Goal: Information Seeking & Learning: Learn about a topic

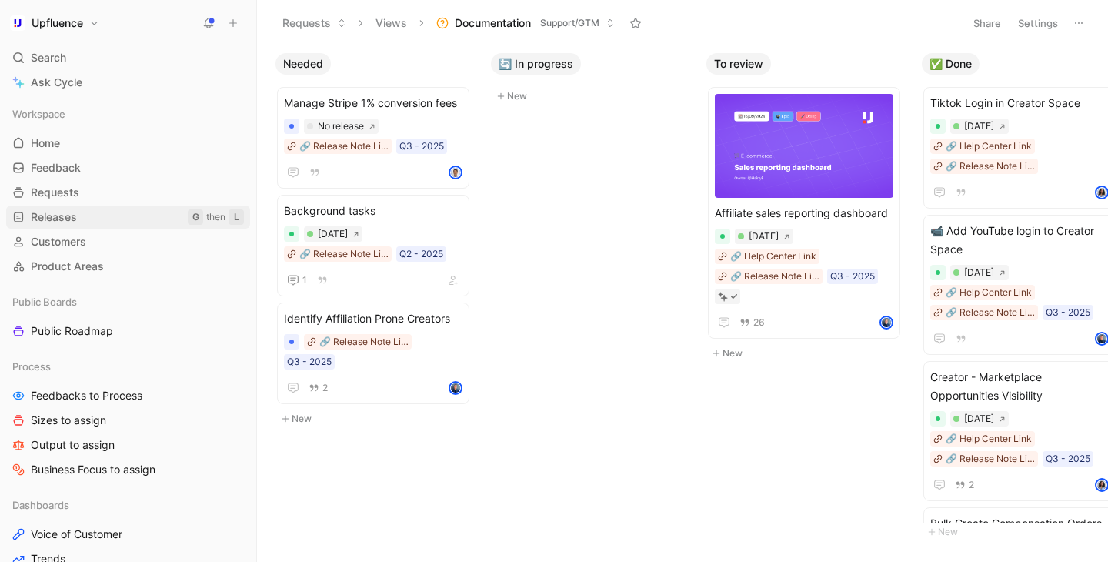
click at [88, 215] on link "Releases G then L" at bounding box center [128, 216] width 244 height 23
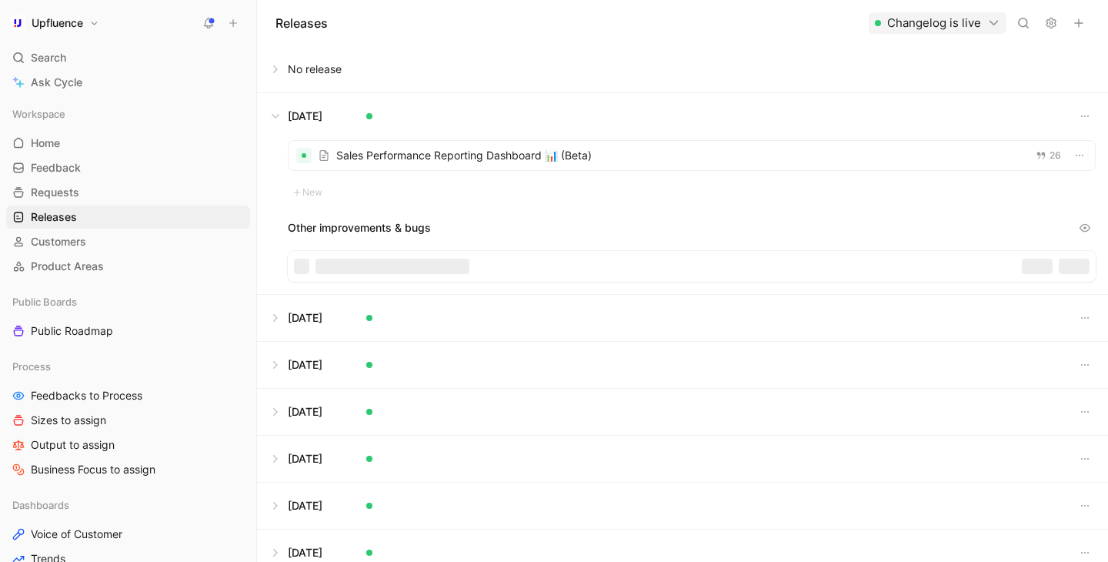
click at [272, 117] on button at bounding box center [682, 116] width 849 height 46
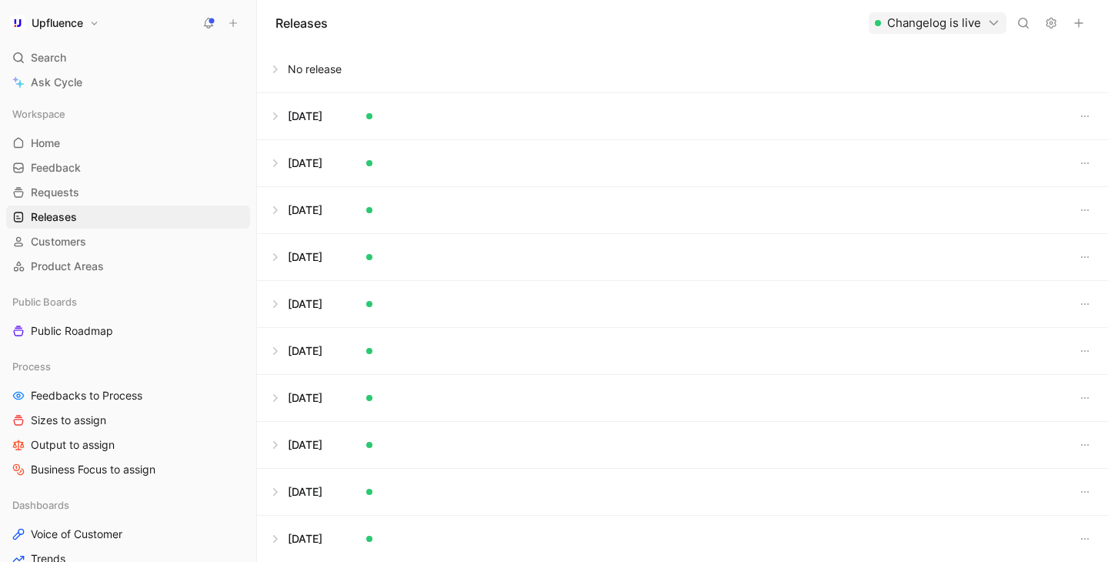
click at [295, 84] on button at bounding box center [682, 69] width 849 height 46
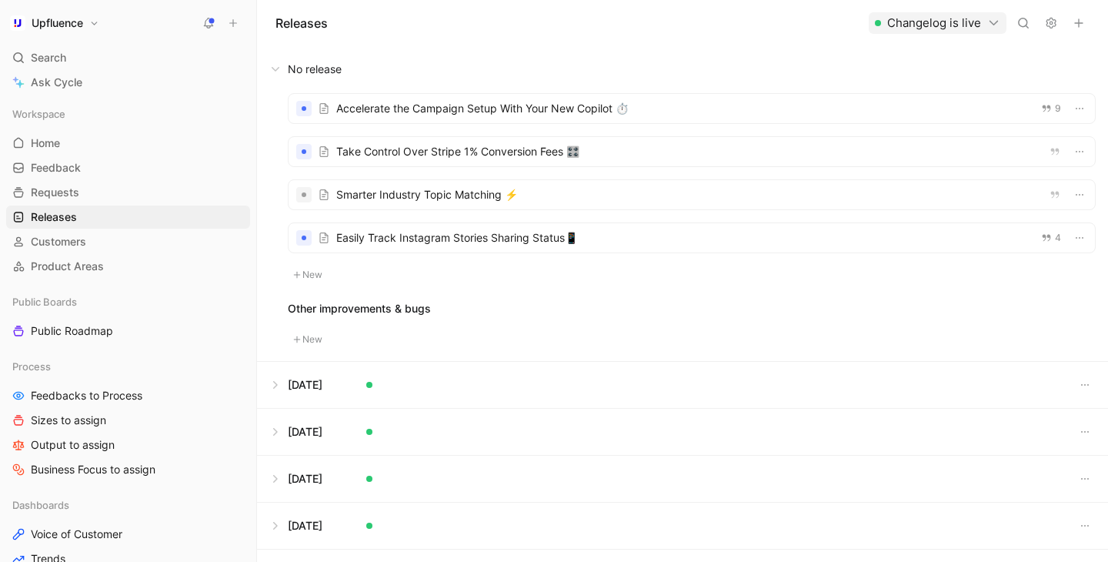
click at [320, 277] on button "New" at bounding box center [308, 274] width 40 height 18
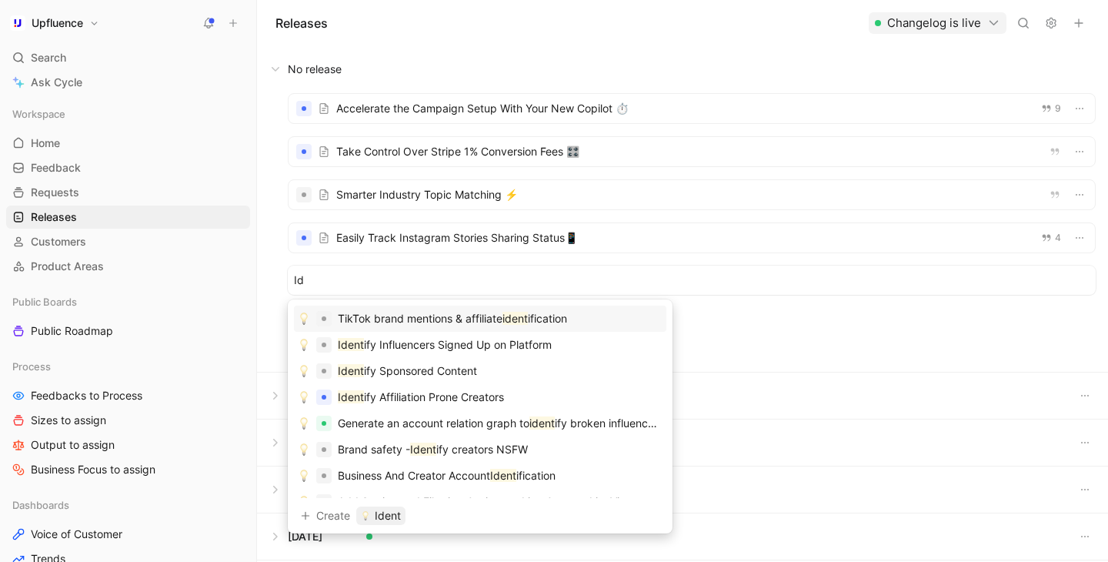
type input "I"
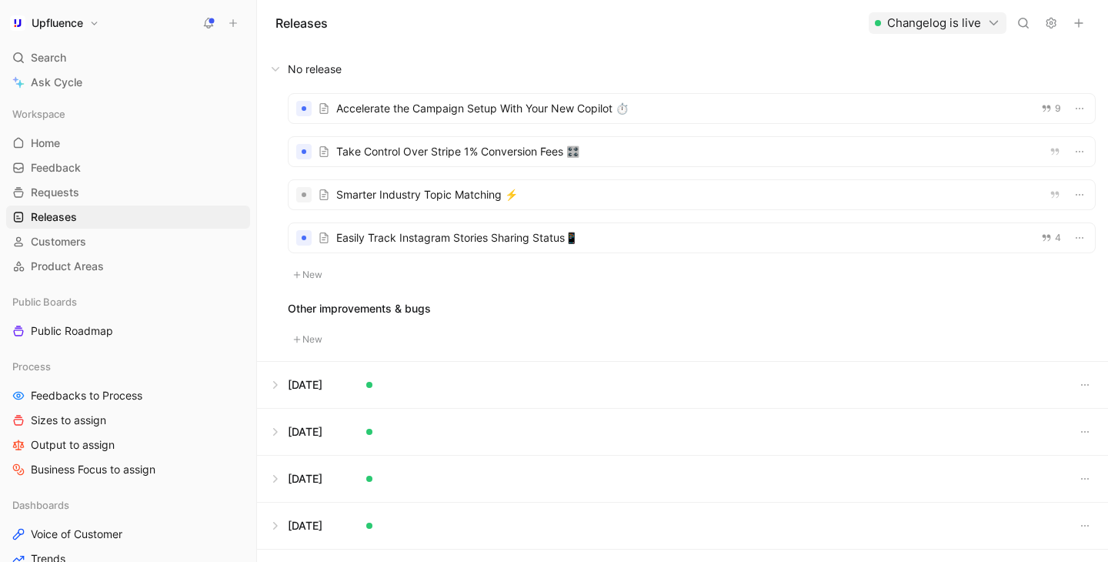
click at [996, 318] on div "Accelerate the Campaign Setup With Your New Copilot ⏱️ 9 Take Control Over Stri…" at bounding box center [682, 226] width 851 height 268
click at [315, 270] on button "New" at bounding box center [308, 274] width 40 height 18
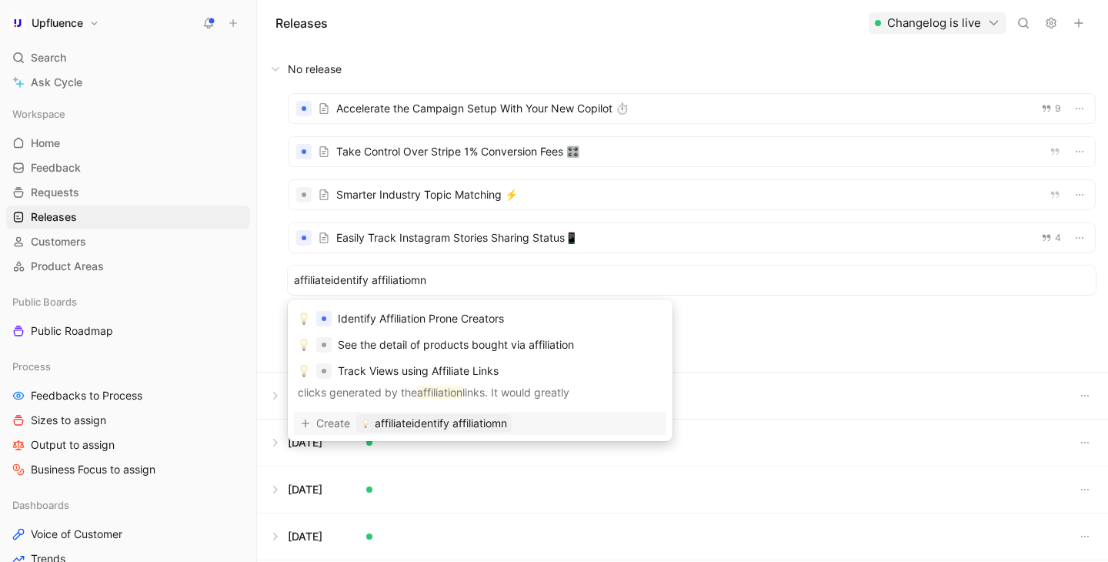
click at [343, 288] on input "affiliateidentify affiliatiomn" at bounding box center [691, 280] width 795 height 18
drag, startPoint x: 330, startPoint y: 282, endPoint x: 266, endPoint y: 282, distance: 63.8
click at [266, 282] on div "Accelerate the Campaign Setup With Your New Copilot ⏱️ 9 Take Control Over Stri…" at bounding box center [682, 231] width 851 height 279
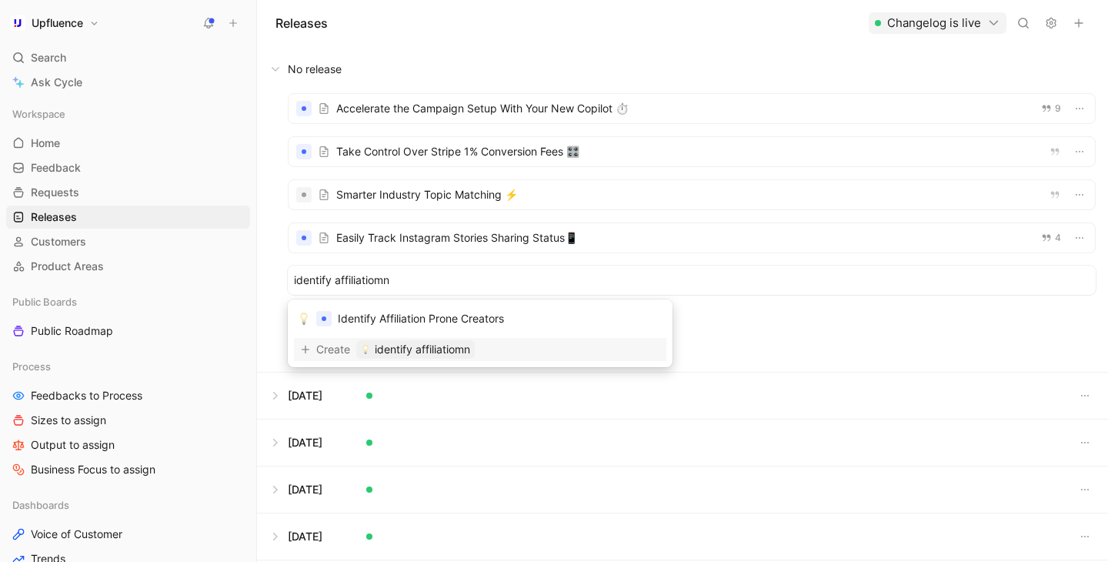
click at [401, 281] on input "identify affiliatiomn" at bounding box center [691, 280] width 795 height 18
type input "identify affiliatiomn"
click at [394, 314] on span "Identify Affiliation Prone Creators" at bounding box center [421, 318] width 166 height 13
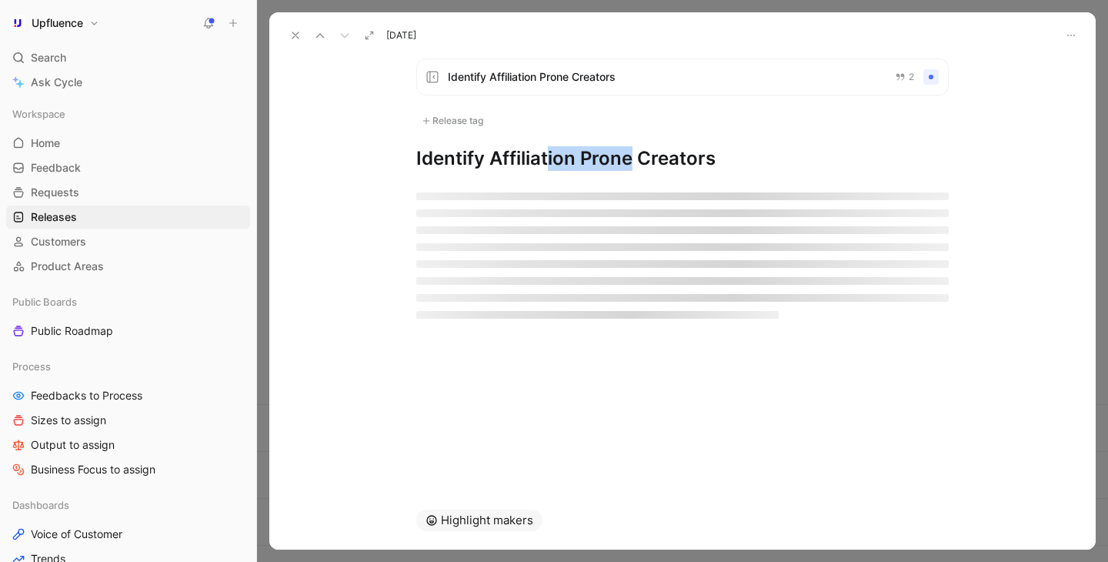
drag, startPoint x: 547, startPoint y: 158, endPoint x: 632, endPoint y: 165, distance: 85.7
click at [632, 165] on h1 "Identify Affiliation Prone Creators" at bounding box center [682, 158] width 532 height 25
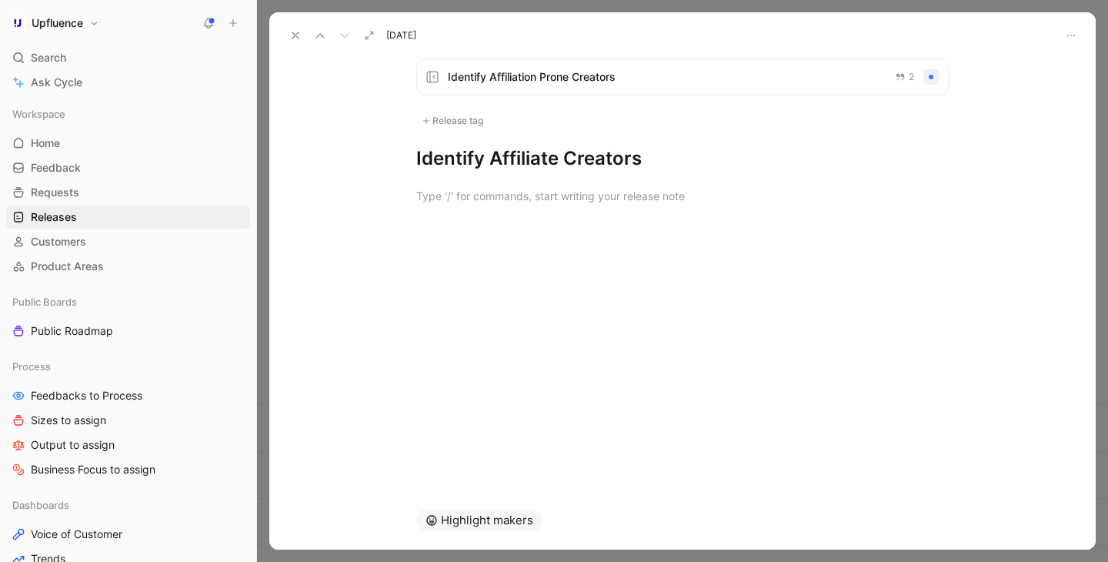
click at [415, 159] on div "Identify Affiliation Prone Creators 2 Release tag Identify Affiliate Creators" at bounding box center [682, 114] width 591 height 112
click at [665, 161] on h1 "Identify Affiliate Creators" at bounding box center [682, 158] width 532 height 25
click at [635, 190] on div at bounding box center [682, 196] width 532 height 16
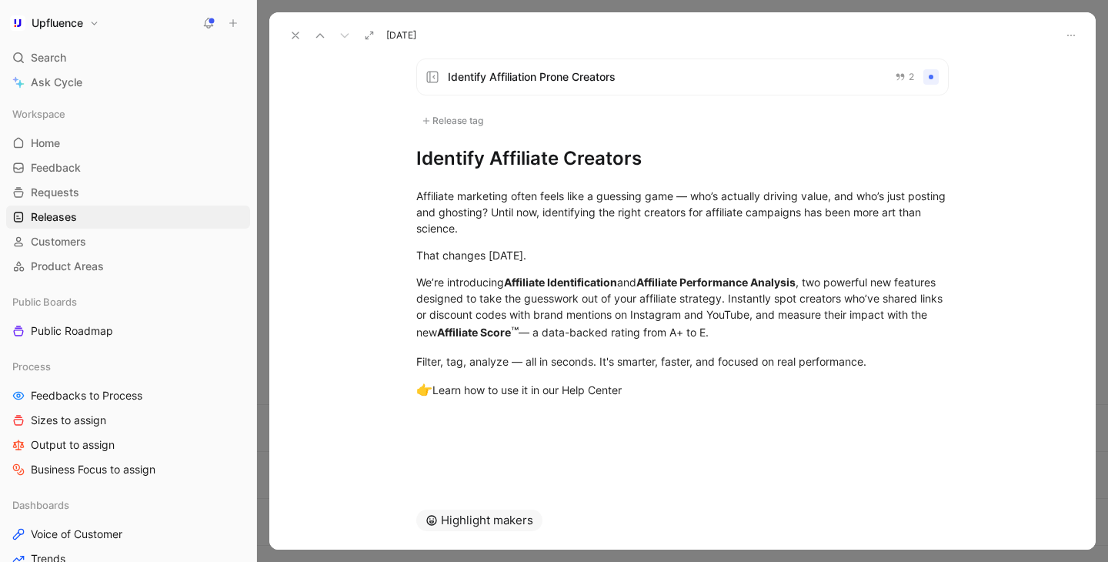
click at [567, 159] on h1 "Identify Affiliate Creators" at bounding box center [682, 158] width 532 height 25
click at [505, 162] on h1 "Identify Affiliate Creators" at bounding box center [682, 158] width 532 height 25
click at [561, 163] on h1 "Identify Affiliate Creators" at bounding box center [682, 158] width 532 height 25
click at [646, 164] on h1 "Identify Affiliate Creators" at bounding box center [682, 158] width 532 height 25
click at [682, 228] on div "Affiliate marketing often feels like a guessing game — who’s actually driving v…" at bounding box center [682, 212] width 532 height 48
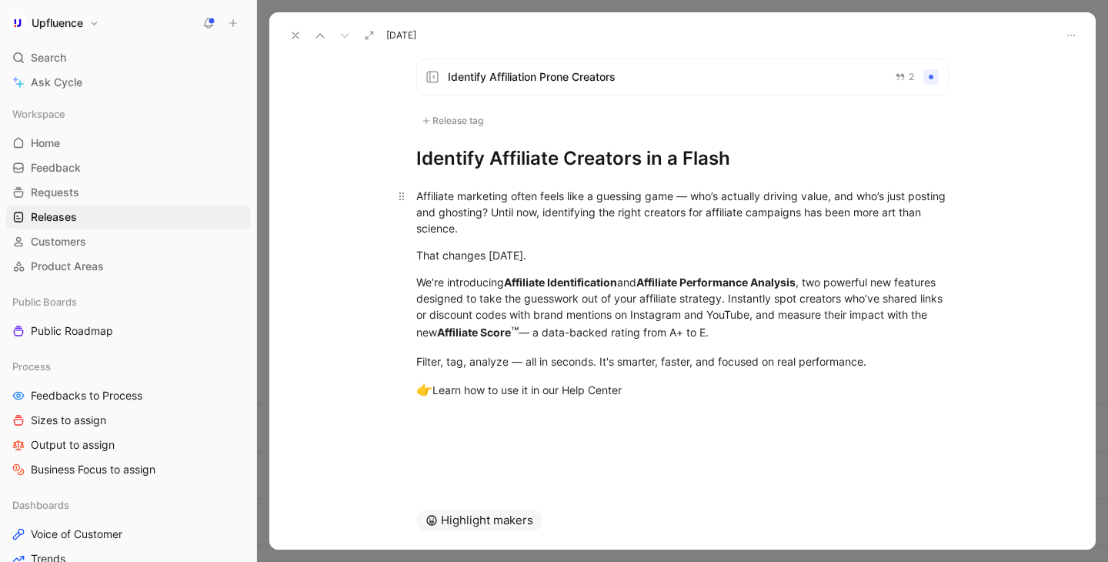
click at [572, 233] on div "Affiliate marketing often feels like a guessing game — who’s actually driving v…" at bounding box center [682, 212] width 532 height 48
click at [688, 199] on div "Affiliate marketing often feels like a guessing game — who’s actually driving v…" at bounding box center [682, 212] width 532 height 48
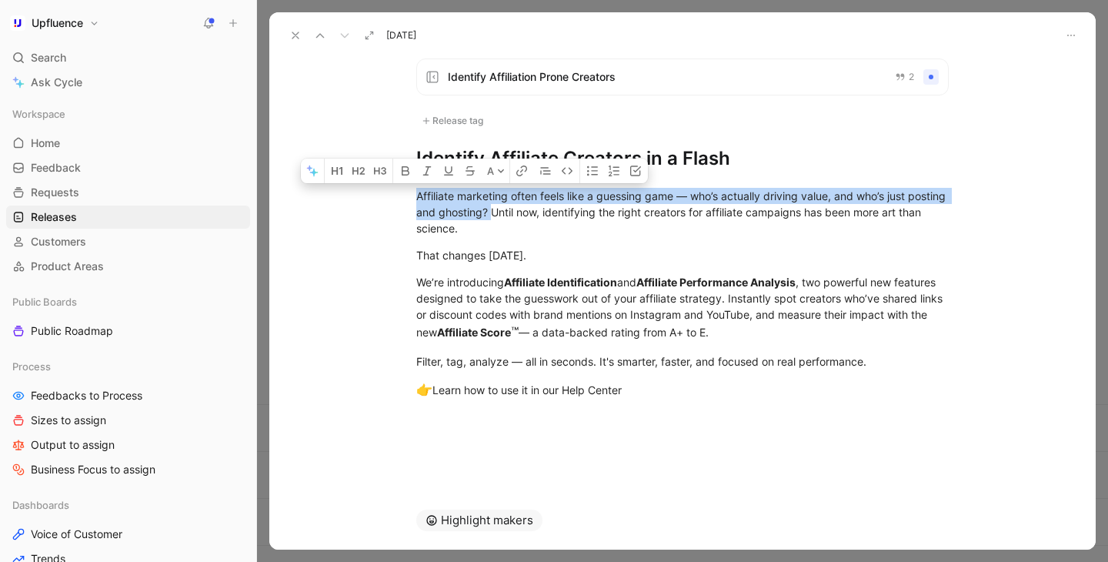
drag, startPoint x: 532, startPoint y: 213, endPoint x: 412, endPoint y: 182, distance: 123.1
click at [412, 182] on div "Affiliate marketing often feels like a guessing game — who’s actually driving v…" at bounding box center [682, 293] width 826 height 245
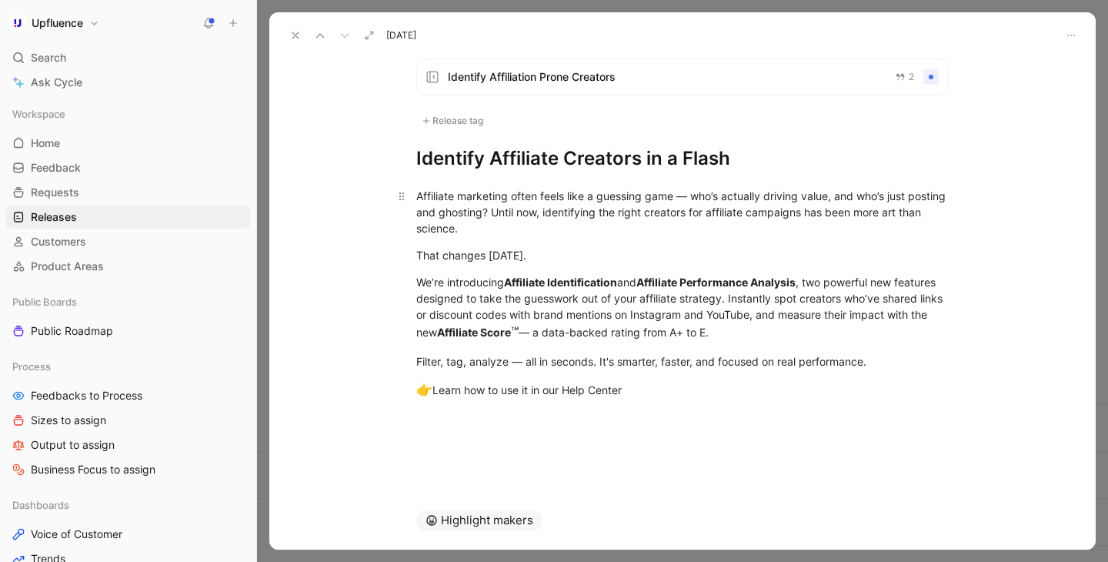
click at [588, 218] on div "Affiliate marketing often feels like a guessing game — who’s actually driving v…" at bounding box center [682, 212] width 532 height 48
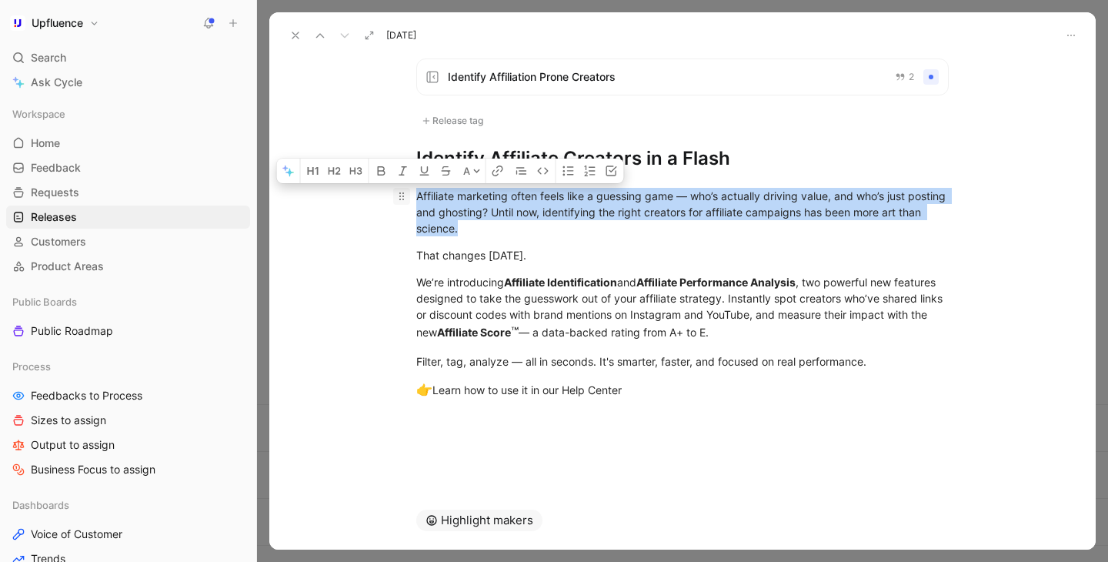
drag, startPoint x: 575, startPoint y: 225, endPoint x: 392, endPoint y: 198, distance: 184.4
click at [392, 197] on p "Affiliate marketing often feels like a guessing game — who’s actually driving v…" at bounding box center [682, 212] width 591 height 58
copy div "Affiliate marketing often feels like a guessing game — who’s actually driving v…"
click at [518, 233] on div "Affiliate marketing often feels like a guessing game — who’s actually driving v…" at bounding box center [682, 212] width 532 height 48
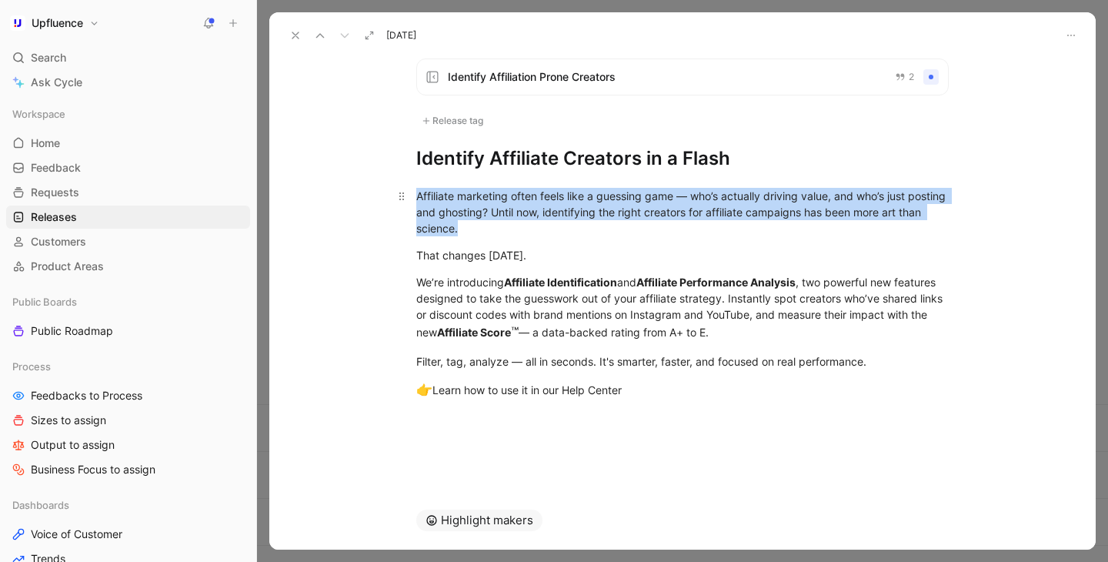
drag, startPoint x: 518, startPoint y: 233, endPoint x: 416, endPoint y: 194, distance: 109.6
click at [416, 194] on div "Affiliate marketing often feels like a guessing game — who’s actually driving v…" at bounding box center [682, 212] width 532 height 48
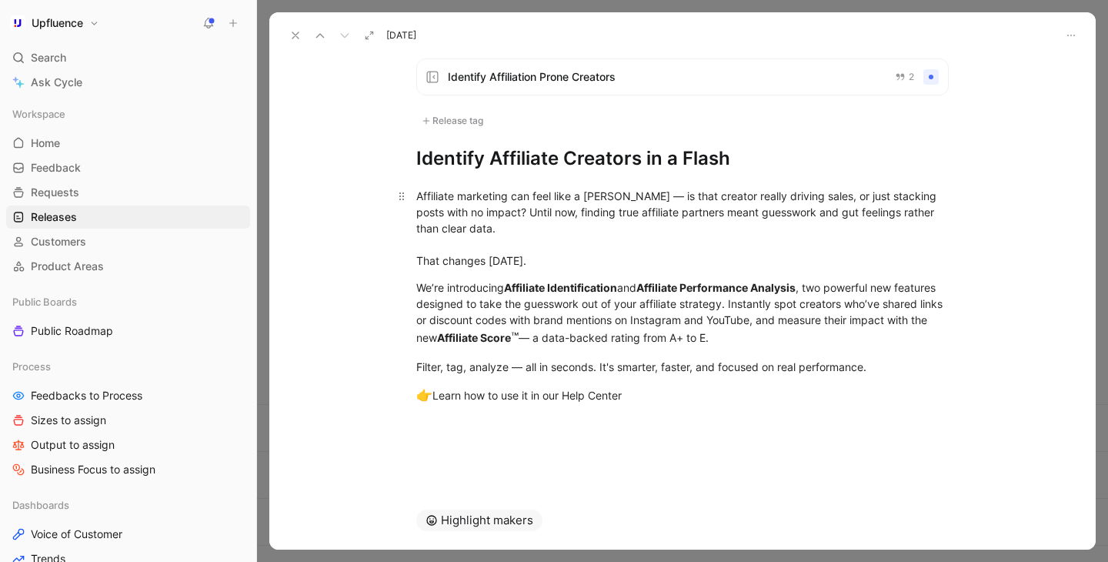
click at [638, 198] on div "Affiliate marketing can feel like a [PERSON_NAME] — is that creator really driv…" at bounding box center [682, 228] width 532 height 81
click at [798, 198] on div "Affiliate marketing can feel like a [PERSON_NAME]: Is that creator really drivi…" at bounding box center [682, 228] width 532 height 81
click at [475, 213] on div "Affiliate marketing can feel like a [PERSON_NAME]: Is that creator really drivi…" at bounding box center [682, 228] width 532 height 81
drag, startPoint x: 475, startPoint y: 213, endPoint x: 516, endPoint y: 227, distance: 43.8
click at [516, 227] on div "Affiliate marketing can feel like a [PERSON_NAME]: Is that creator really drivi…" at bounding box center [682, 228] width 532 height 81
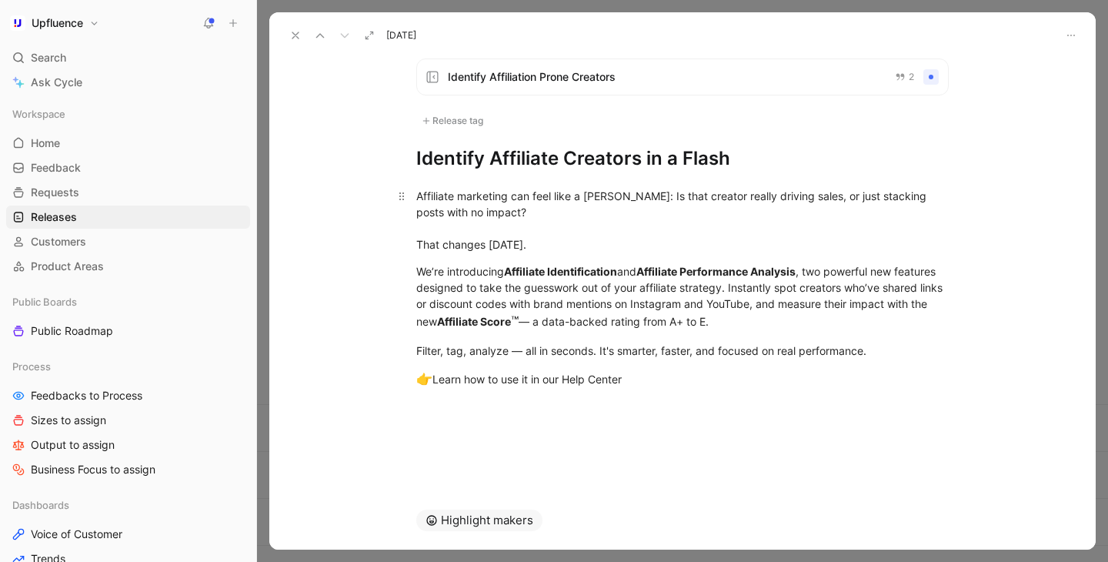
click at [459, 247] on div "Affiliate marketing can feel like a [PERSON_NAME]: Is that creator really drivi…" at bounding box center [682, 220] width 532 height 65
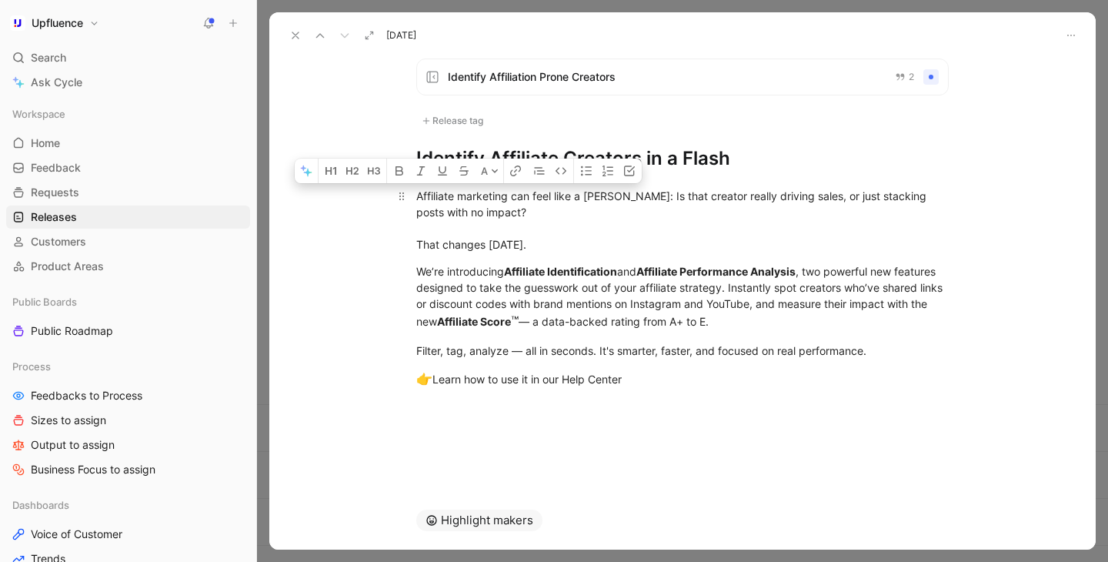
click at [459, 247] on div "Affiliate marketing can feel like a [PERSON_NAME]: Is that creator really drivi…" at bounding box center [682, 220] width 532 height 65
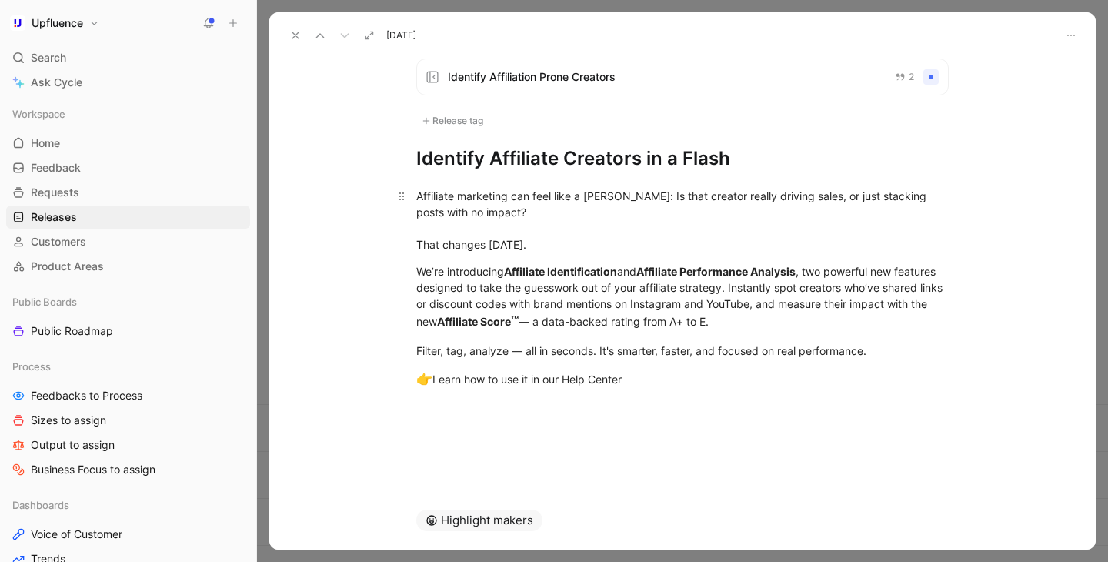
click at [555, 238] on div "Affiliate marketing can feel like a [PERSON_NAME]: Is that creator really drivi…" at bounding box center [682, 220] width 532 height 65
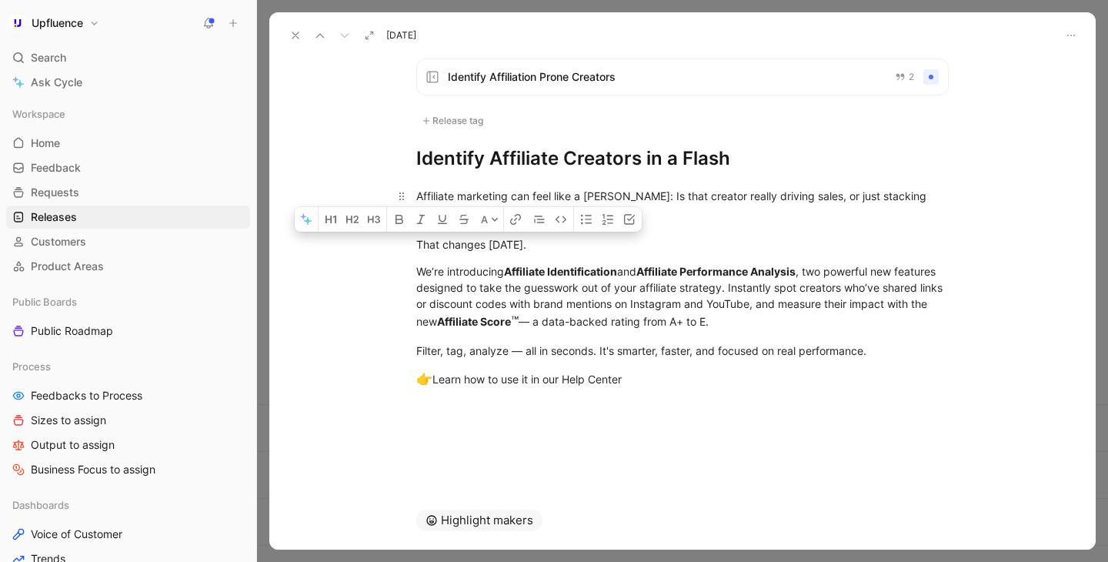
drag, startPoint x: 555, startPoint y: 238, endPoint x: 407, endPoint y: 238, distance: 148.5
click at [407, 238] on p "Affiliate marketing can feel like a [PERSON_NAME]: Is that creator really drivi…" at bounding box center [682, 220] width 591 height 74
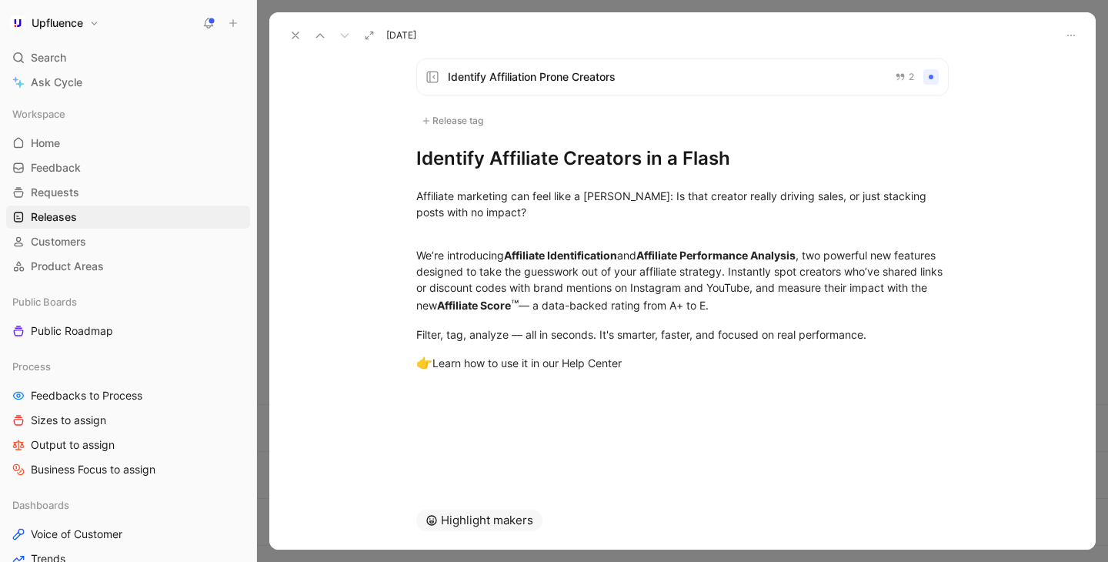
click at [477, 125] on div "Release tag" at bounding box center [452, 121] width 72 height 18
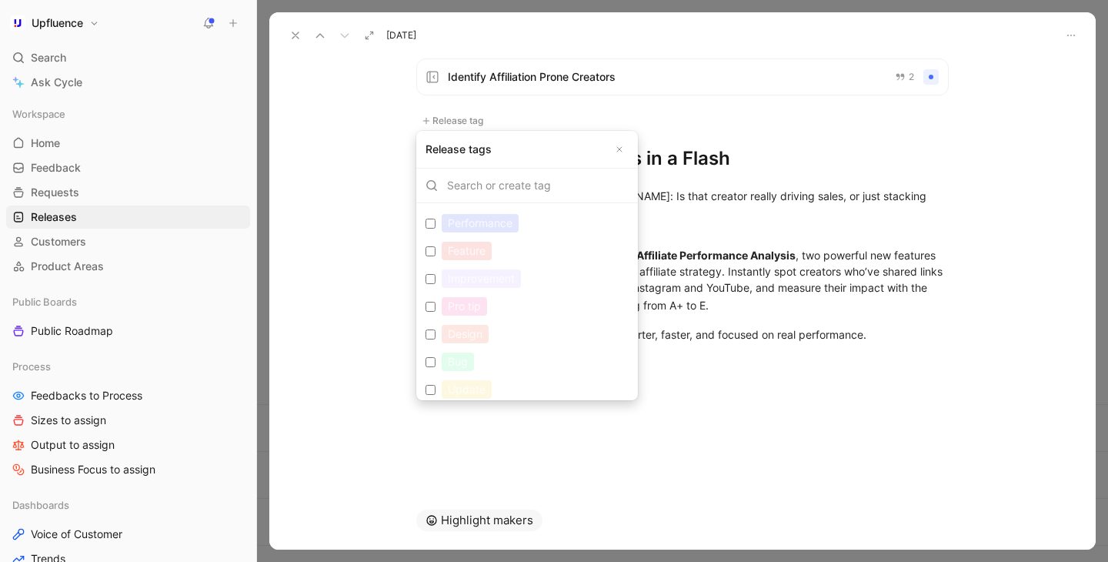
click at [460, 249] on div "Feature" at bounding box center [467, 251] width 50 height 18
click at [435, 249] on input "Feature Edit" at bounding box center [430, 251] width 10 height 10
checkbox input "true"
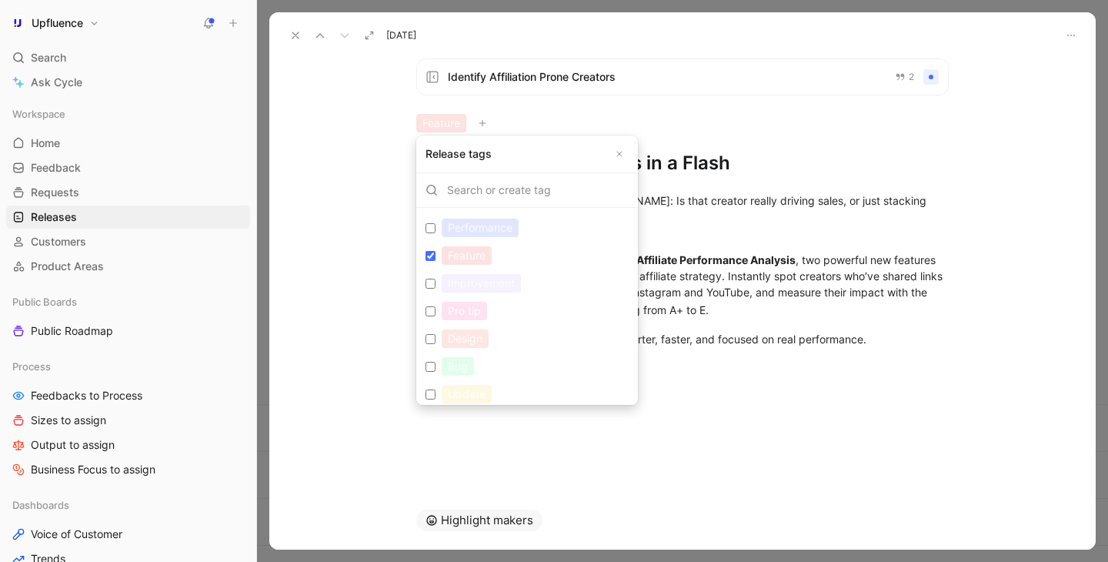
click at [484, 230] on div "Performance" at bounding box center [480, 227] width 77 height 18
click at [435, 230] on input "Performance Edit" at bounding box center [430, 228] width 10 height 10
checkbox input "true"
click at [491, 278] on div "Improvement" at bounding box center [481, 283] width 79 height 18
click at [435, 278] on input "Improvement Edit" at bounding box center [430, 283] width 10 height 10
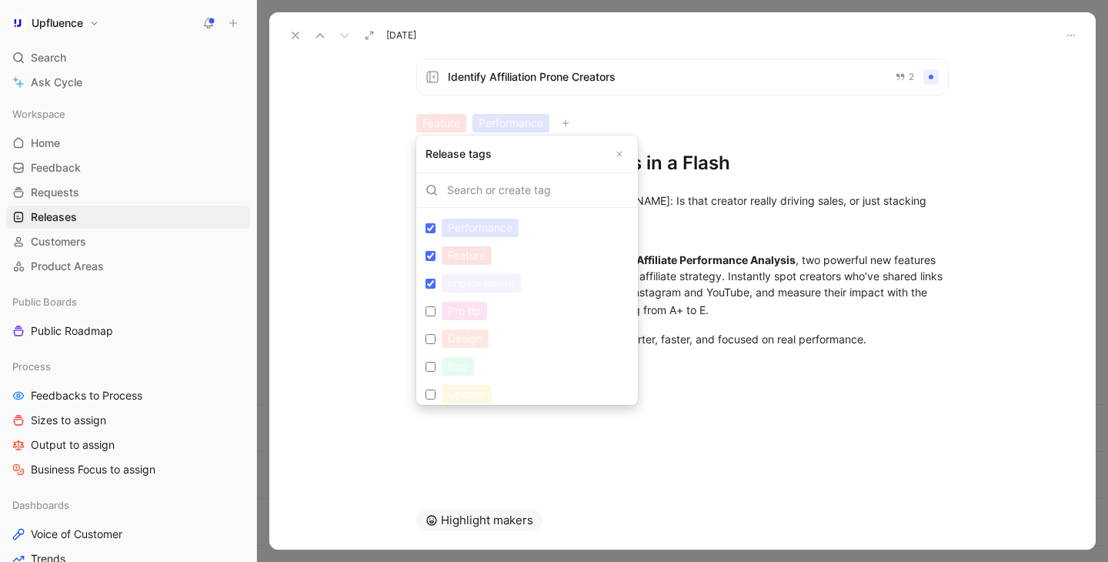
checkbox input "true"
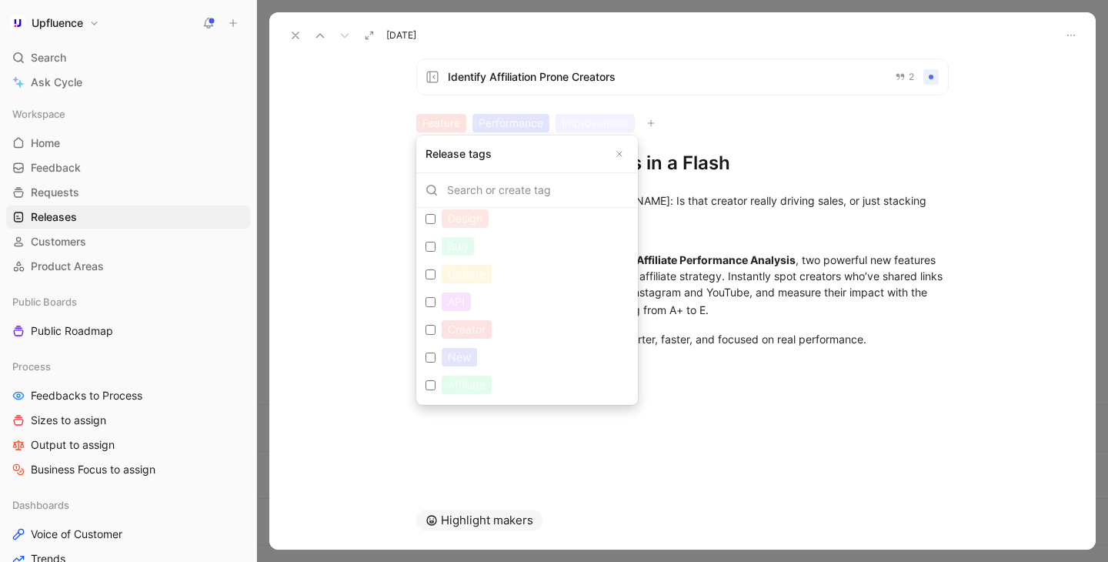
click at [492, 385] on div "Affiliate" at bounding box center [467, 384] width 50 height 18
click at [435, 385] on input "Affiliate Edit" at bounding box center [430, 385] width 10 height 10
checkbox input "true"
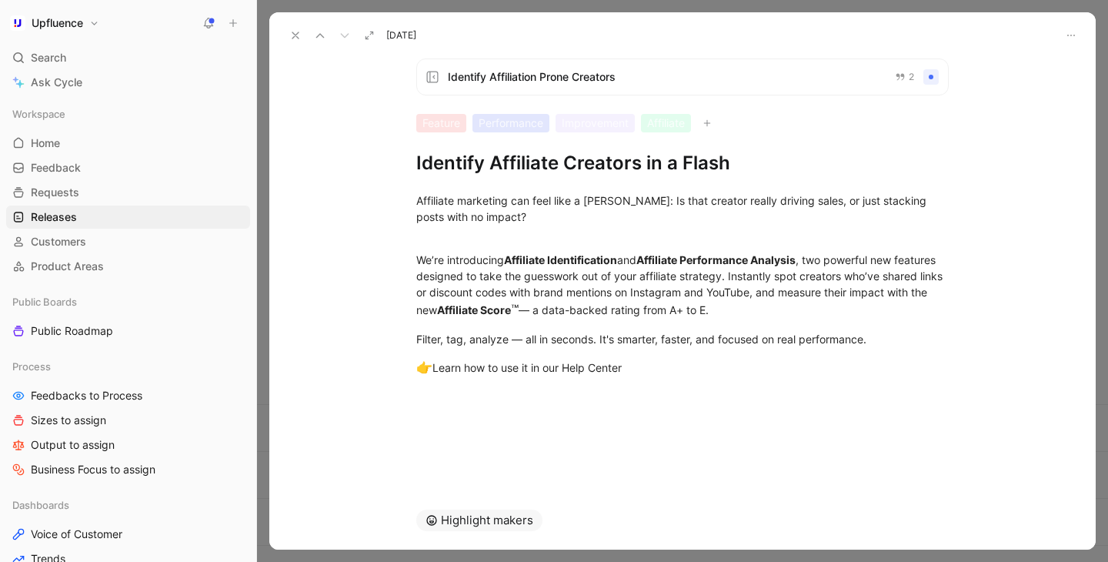
click at [623, 124] on div "Improvement" at bounding box center [594, 123] width 79 height 18
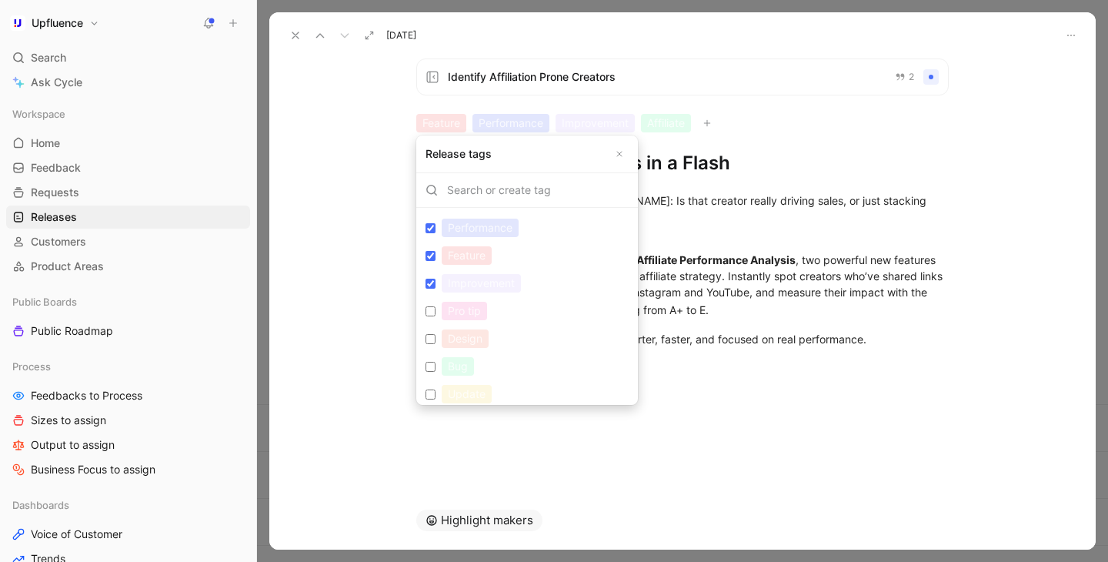
click at [472, 285] on div "Improvement" at bounding box center [481, 283] width 79 height 18
click at [435, 285] on input "Improvement Edit" at bounding box center [430, 283] width 10 height 10
click at [472, 285] on div "Improvement" at bounding box center [481, 283] width 79 height 18
click at [435, 285] on input "Improvement Edit" at bounding box center [430, 283] width 10 height 10
checkbox input "false"
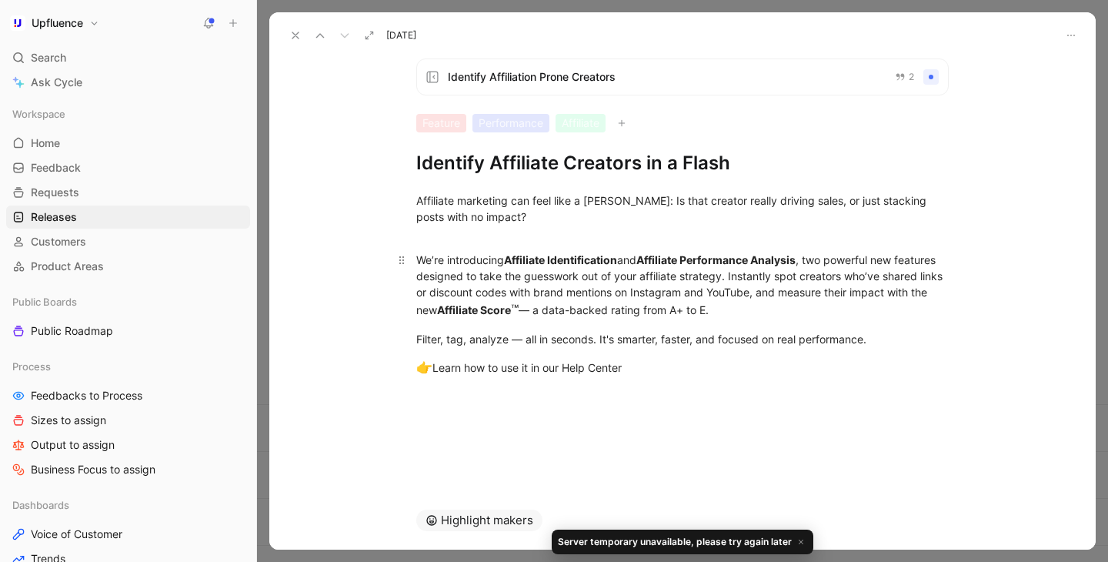
click at [567, 300] on div "We’re introducing Affiliate Identification and Affiliate Performance Analysis ,…" at bounding box center [682, 286] width 532 height 68
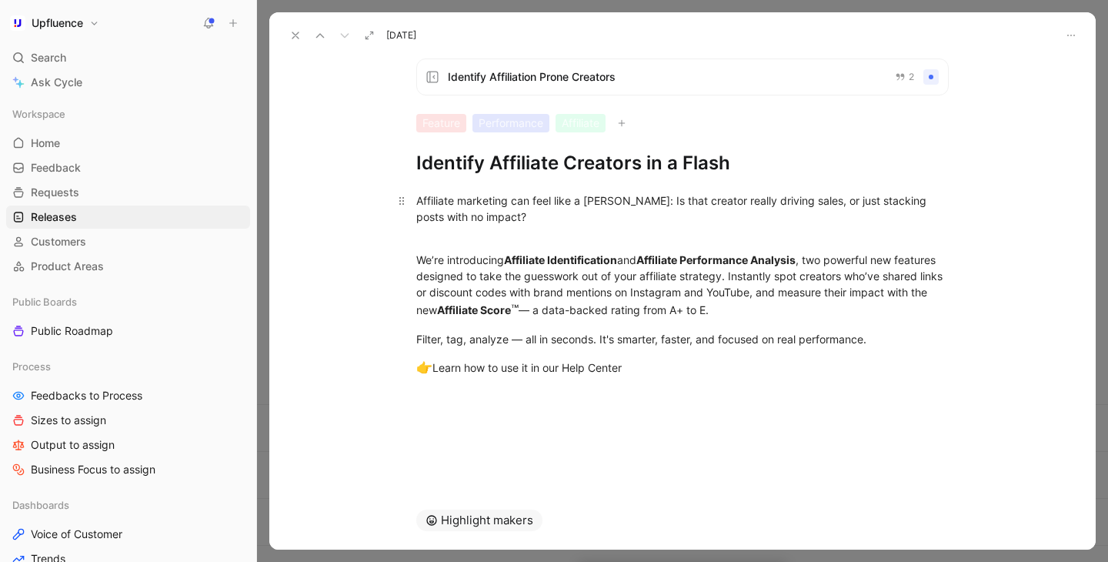
click at [530, 232] on div "Affiliate marketing can feel like a [PERSON_NAME]: Is that creator really drivi…" at bounding box center [682, 216] width 532 height 48
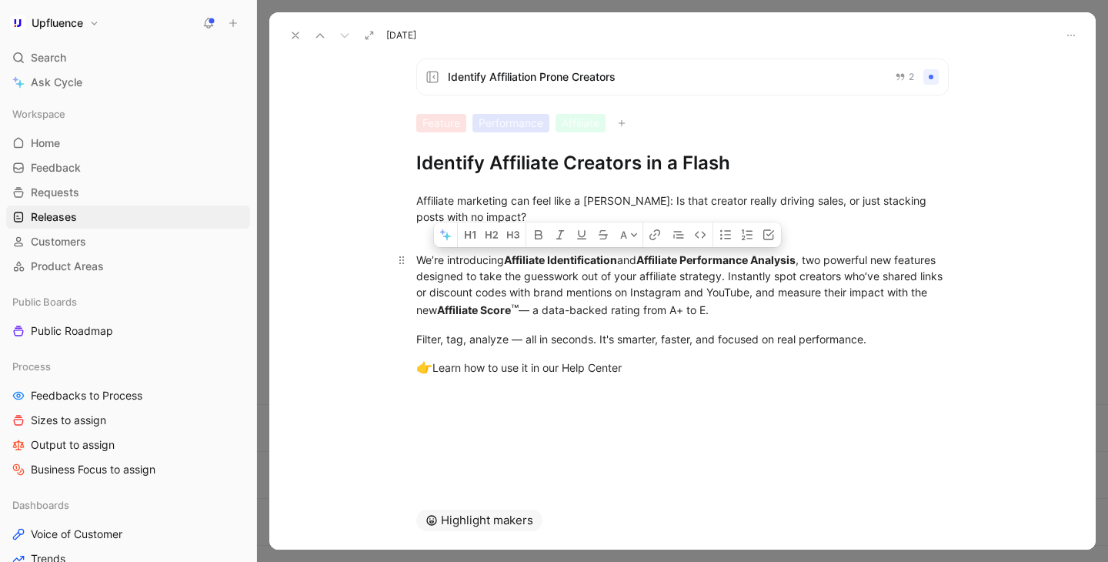
drag, startPoint x: 418, startPoint y: 261, endPoint x: 844, endPoint y: 322, distance: 429.8
click at [844, 322] on p "We’re introducing Affiliate Identification and Affiliate Performance Analysis ,…" at bounding box center [682, 286] width 591 height 78
copy div "We’re introducing Affiliate Identification and Affiliate Performance Analysis ,…"
click at [608, 297] on div "We’re introducing Affiliate Identification and Affiliate Performance Analysis ,…" at bounding box center [682, 286] width 532 height 68
drag, startPoint x: 415, startPoint y: 257, endPoint x: 853, endPoint y: 312, distance: 441.2
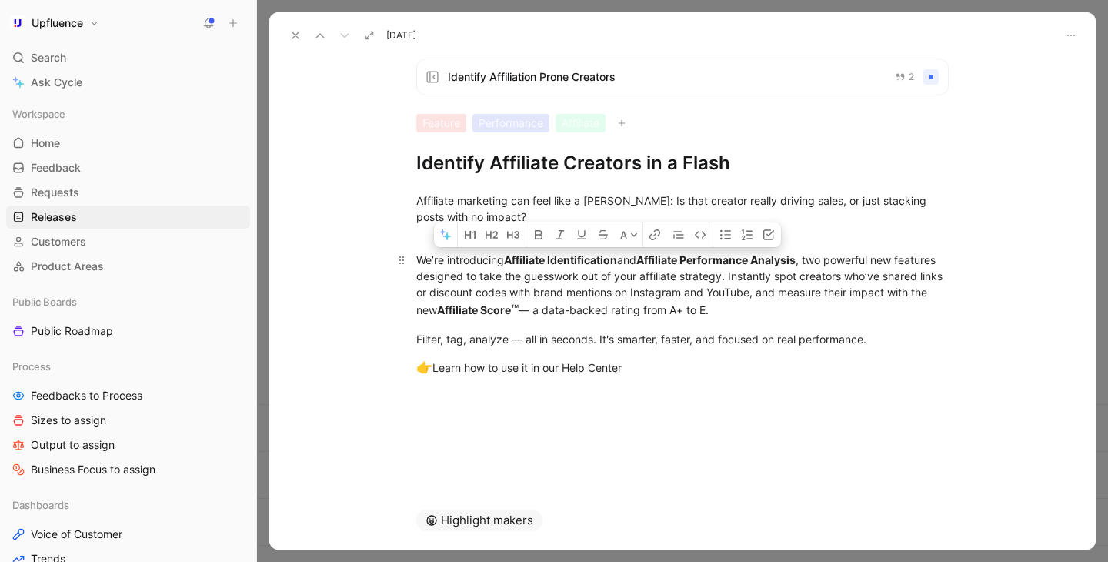
click at [853, 312] on p "We’re introducing Affiliate Identification and Affiliate Performance Analysis ,…" at bounding box center [682, 286] width 591 height 78
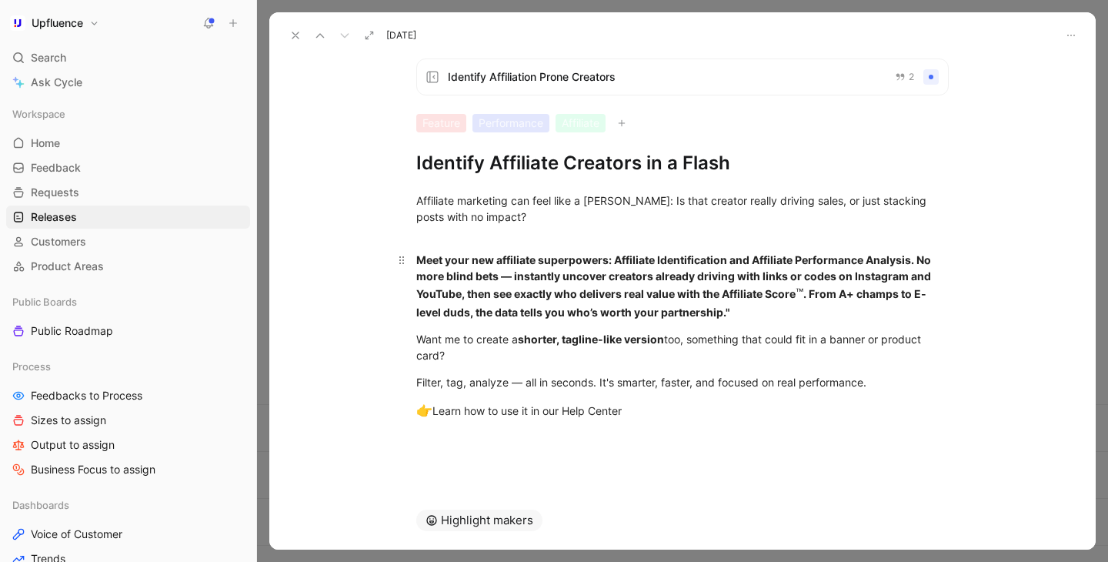
click at [765, 314] on div "Meet your new affiliate superpowers: Affiliate Identification and Affiliate Per…" at bounding box center [682, 286] width 532 height 68
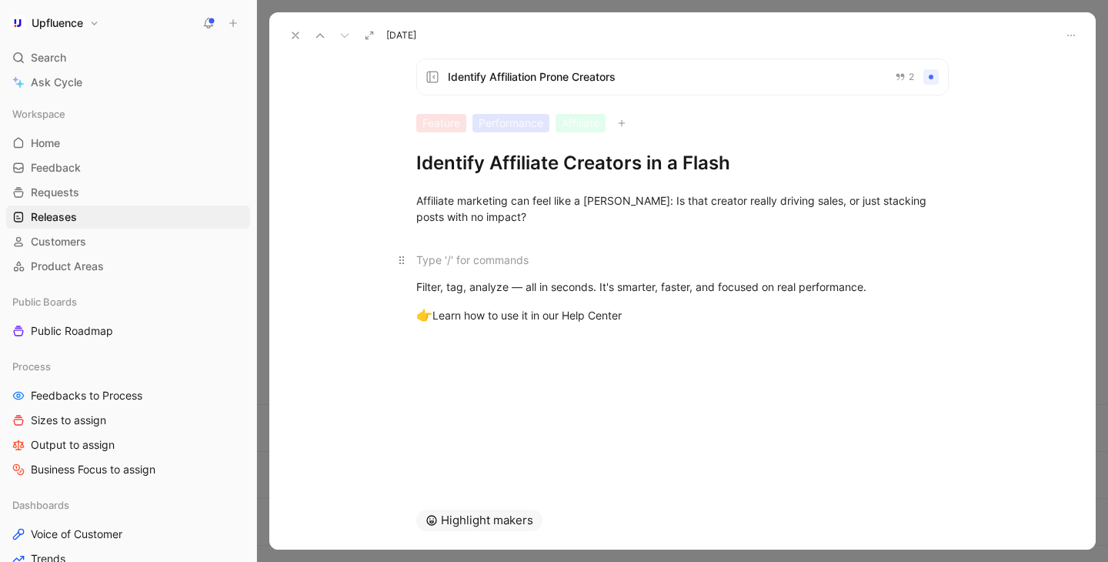
click at [585, 252] on div at bounding box center [682, 260] width 532 height 16
click at [537, 247] on p at bounding box center [682, 259] width 591 height 25
click at [515, 234] on div "Affiliate marketing can feel like a [PERSON_NAME]: Is that creator really drivi…" at bounding box center [682, 216] width 532 height 48
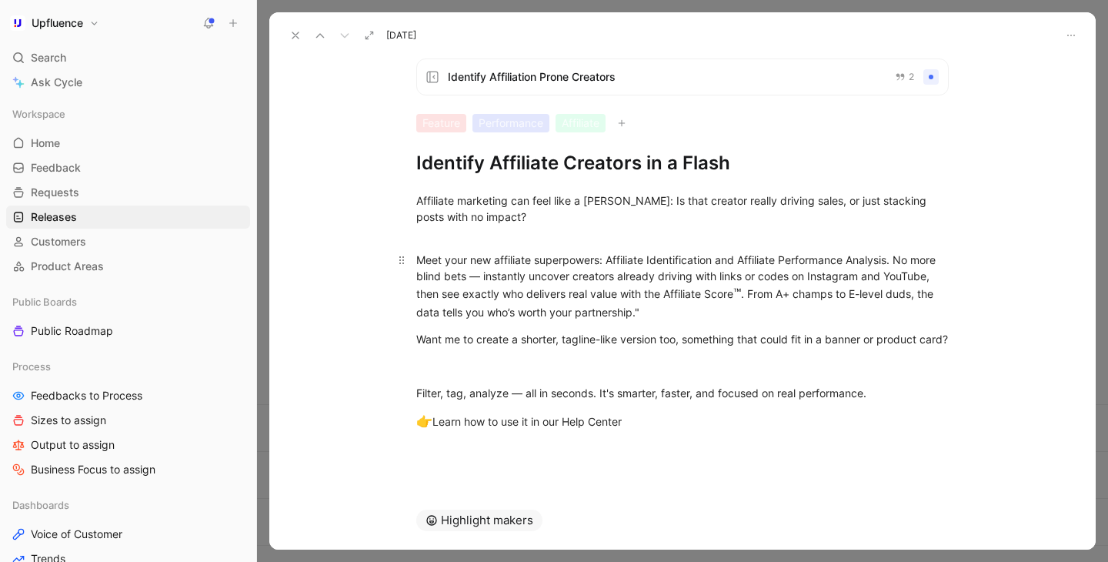
click at [542, 263] on div "Meet your new affiliate superpowers: Affiliate Identification and Affiliate Per…" at bounding box center [682, 286] width 532 height 68
click at [477, 259] on div "Meet your new affiliate superpowers: Affiliate Identification and Affiliate Per…" at bounding box center [682, 286] width 532 height 68
click at [477, 247] on p "Meet your new affiliate superpowers: Affiliate Identification and Affiliate Per…" at bounding box center [682, 286] width 591 height 78
click at [475, 238] on div "Affiliate marketing can feel like a [PERSON_NAME]: Is that creator really drivi…" at bounding box center [682, 216] width 532 height 48
click at [416, 262] on div "Meet your new affiliate superpowers: Affiliate Identification and Affiliate Per…" at bounding box center [682, 286] width 532 height 68
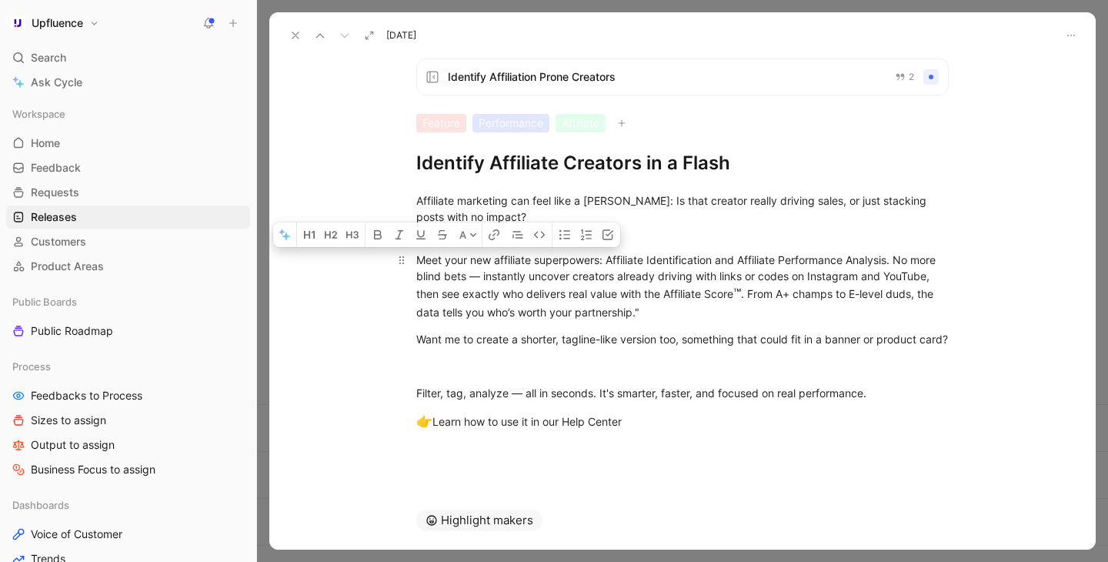
drag, startPoint x: 416, startPoint y: 262, endPoint x: 476, endPoint y: 262, distance: 60.0
click at [476, 262] on div "Meet your new affiliate superpowers: Affiliate Identification and Affiliate Per…" at bounding box center [682, 286] width 532 height 68
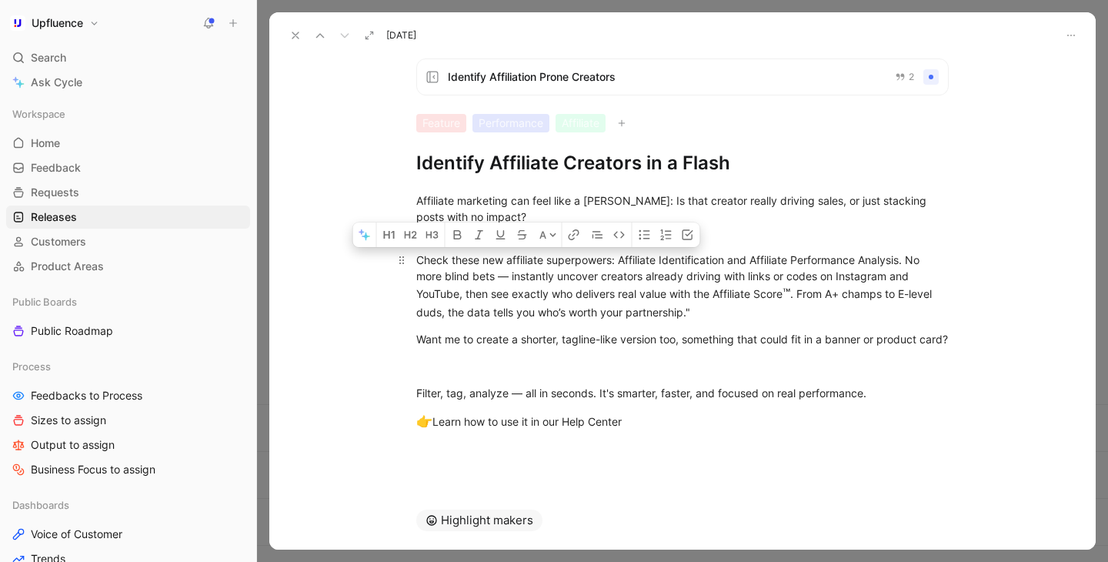
drag, startPoint x: 508, startPoint y: 262, endPoint x: 546, endPoint y: 262, distance: 38.5
click at [546, 262] on div "Check these new affiliate superpowers: Affiliate Identification and Affiliate P…" at bounding box center [682, 286] width 532 height 68
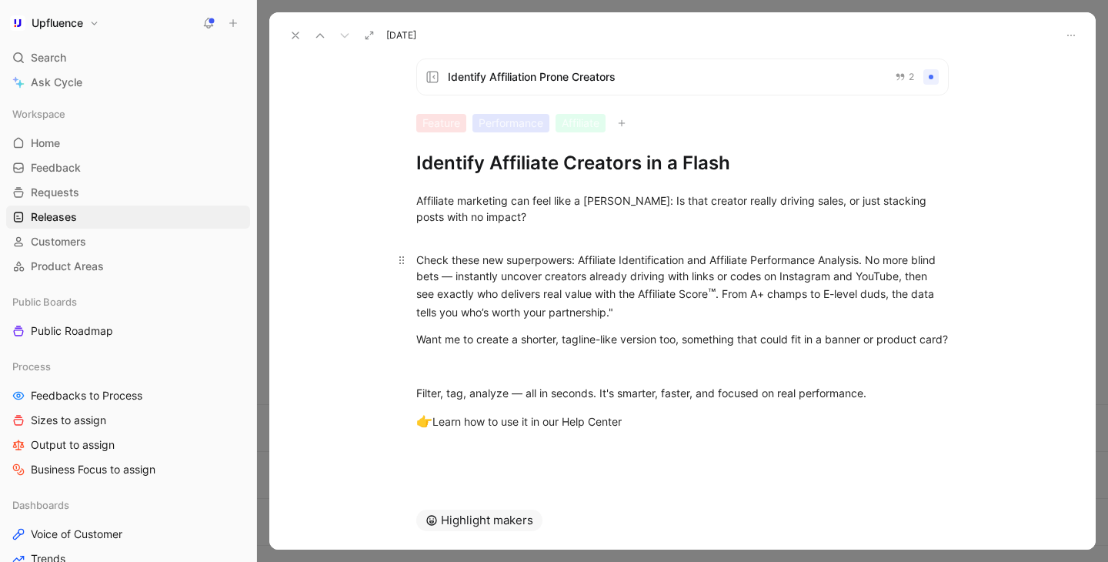
click at [582, 259] on div "Check these new superpowers: Affiliate Identification and Affiliate Performance…" at bounding box center [682, 286] width 532 height 68
click at [872, 260] on div "Check these new superpowers: Affiliate Identification and Affiliate Performance…" at bounding box center [682, 286] width 532 height 68
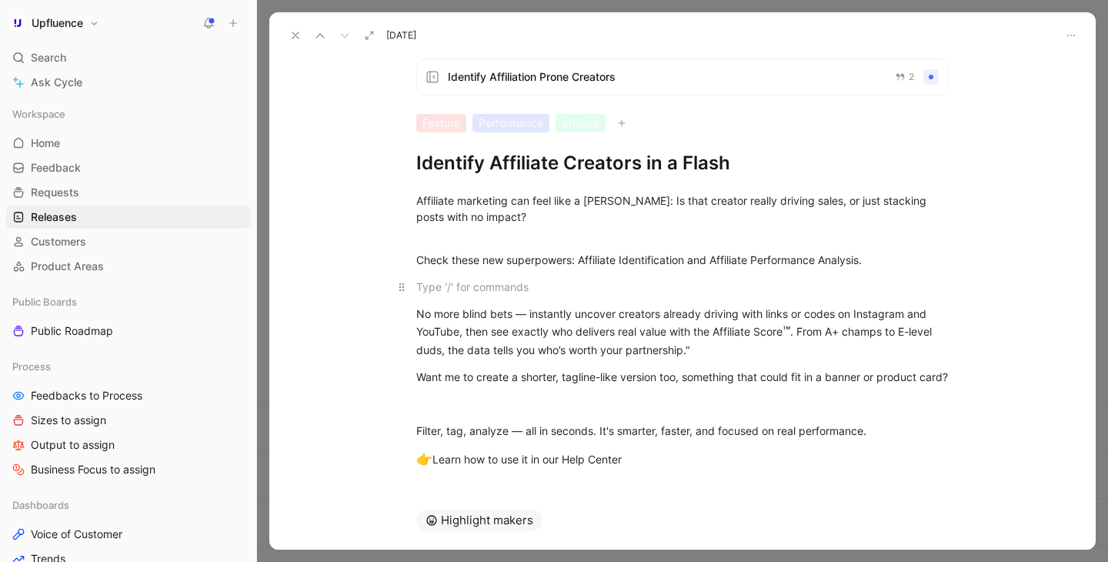
click at [484, 278] on div at bounding box center [682, 286] width 532 height 16
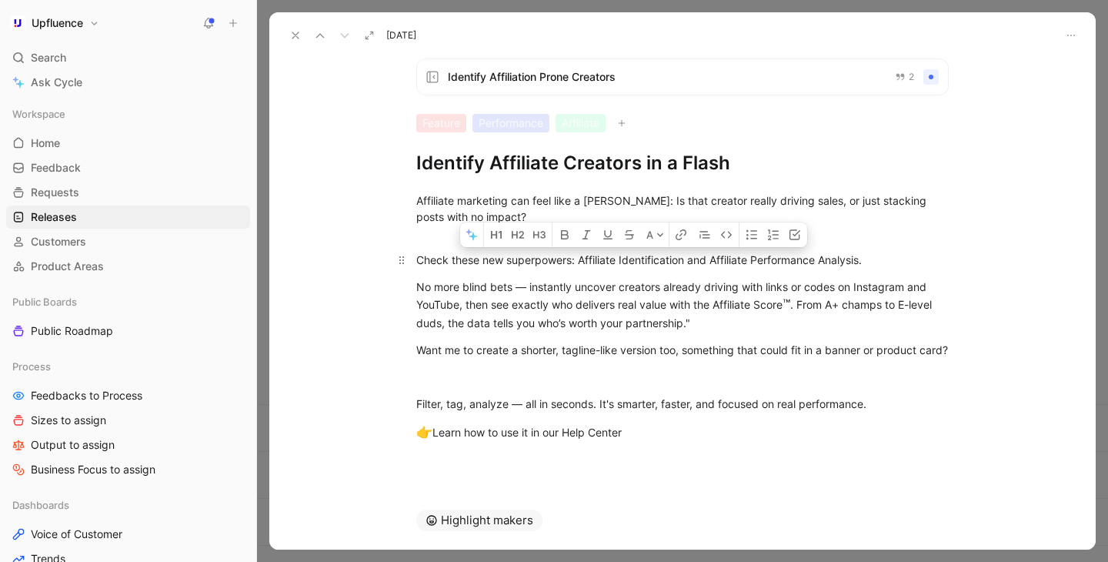
drag, startPoint x: 581, startPoint y: 259, endPoint x: 687, endPoint y: 258, distance: 106.2
click at [687, 258] on div "Check these new superpowers: Affiliate Identification and Affiliate Performance…" at bounding box center [682, 260] width 532 height 16
click at [568, 239] on icon "button" at bounding box center [564, 234] width 12 height 12
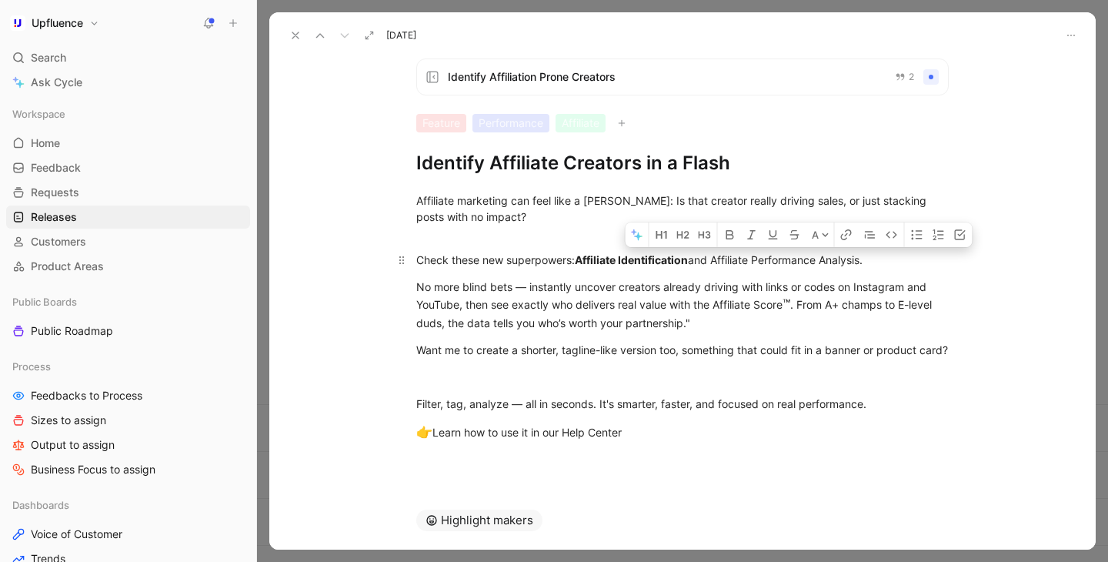
drag, startPoint x: 722, startPoint y: 260, endPoint x: 876, endPoint y: 256, distance: 154.7
click at [876, 256] on div "Check these new superpowers: Affiliate Identification and Affiliate Performance…" at bounding box center [682, 260] width 532 height 16
click at [731, 241] on button "button" at bounding box center [729, 234] width 23 height 25
click at [862, 272] on div "Affiliate marketing can feel like a [PERSON_NAME]: Is that creator really drivi…" at bounding box center [682, 316] width 826 height 283
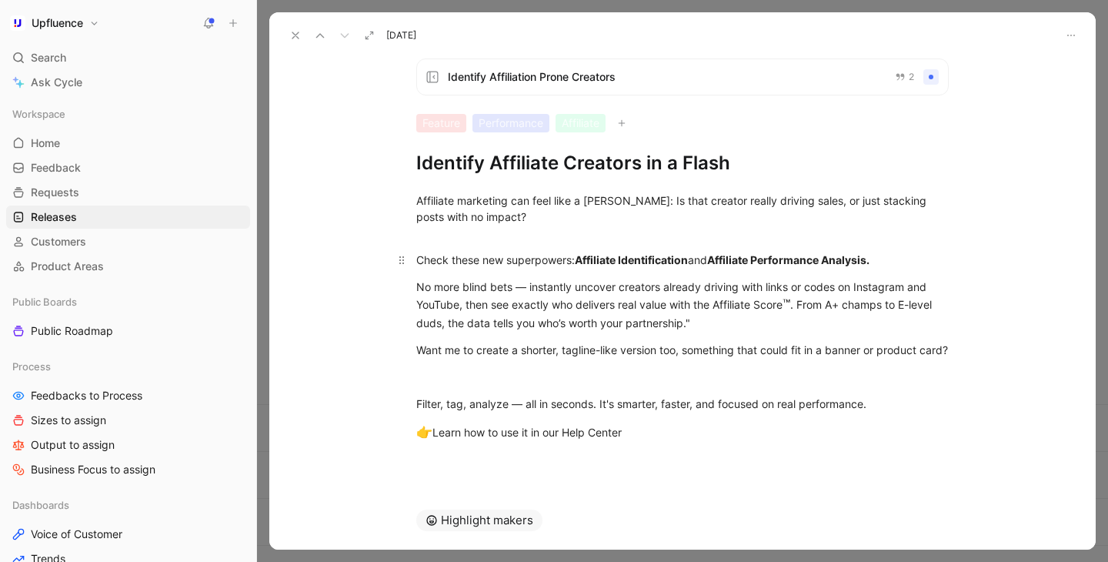
drag, startPoint x: 888, startPoint y: 261, endPoint x: 879, endPoint y: 262, distance: 8.5
click at [879, 262] on div "Check these new superpowers: Affiliate Identification and Affiliate Performance…" at bounding box center [682, 260] width 532 height 16
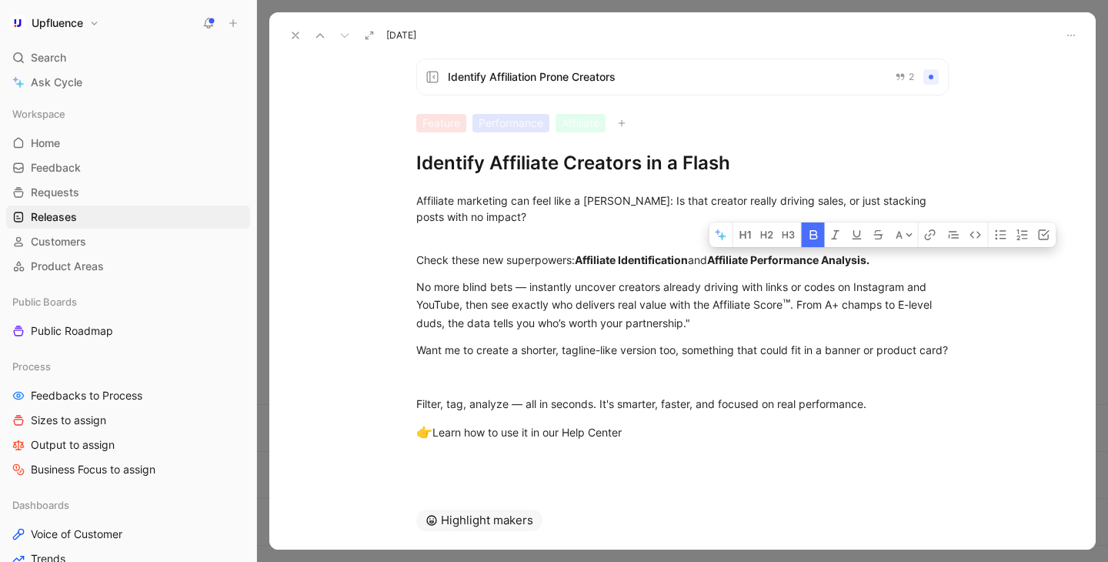
click at [809, 244] on button "button" at bounding box center [813, 234] width 23 height 25
click at [808, 278] on div "No more blind bets — instantly uncover creators already driving with links or c…" at bounding box center [682, 304] width 532 height 52
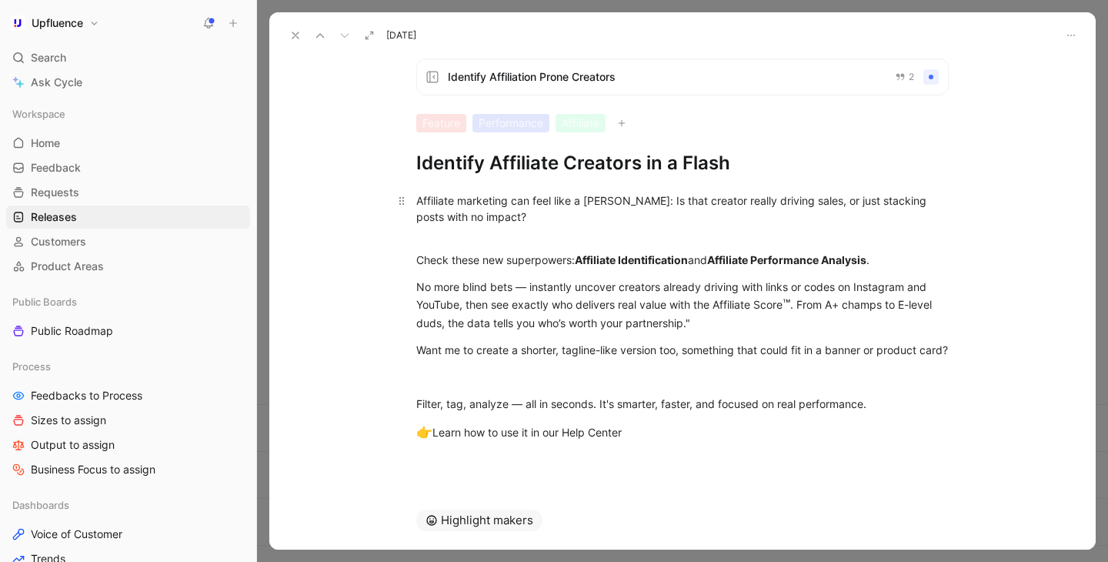
click at [658, 238] on div "Affiliate marketing can feel like a [PERSON_NAME]: Is that creator really drivi…" at bounding box center [682, 216] width 532 height 48
click at [535, 273] on div "Affiliate marketing can feel like a [PERSON_NAME]: Is that creator really drivi…" at bounding box center [682, 316] width 826 height 283
click at [503, 235] on div "Affiliate marketing can feel like a [PERSON_NAME]: Is that creator really drivi…" at bounding box center [682, 216] width 532 height 48
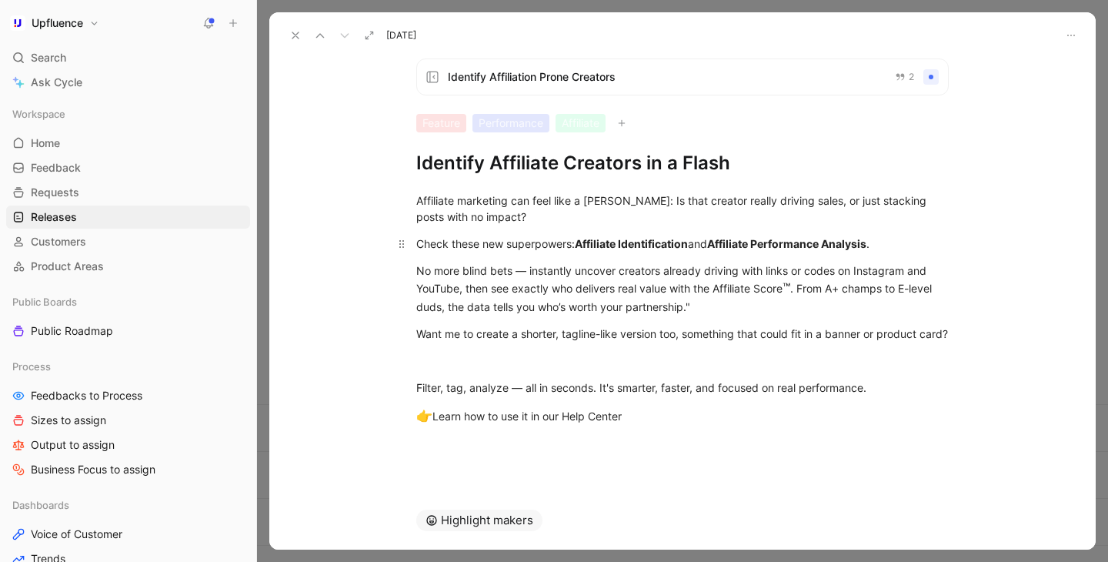
click at [445, 245] on div "Check these new superpowers: Affiliate Identification and Affiliate Performance…" at bounding box center [682, 243] width 532 height 16
click at [519, 217] on div "Affiliate marketing can feel like a [PERSON_NAME]: Is that creator really drivi…" at bounding box center [682, 208] width 532 height 32
click at [423, 247] on div "Check these new superpowers: Affiliate Identification and Affiliate Performance…" at bounding box center [682, 243] width 532 height 16
click at [508, 252] on div "Well, no more… Check these new superpowers: Affiliate Identification and Affili…" at bounding box center [682, 243] width 532 height 16
click at [651, 251] on div "Well, no more… Check these new superpowers: Affiliate Identification and Affili…" at bounding box center [682, 243] width 532 height 16
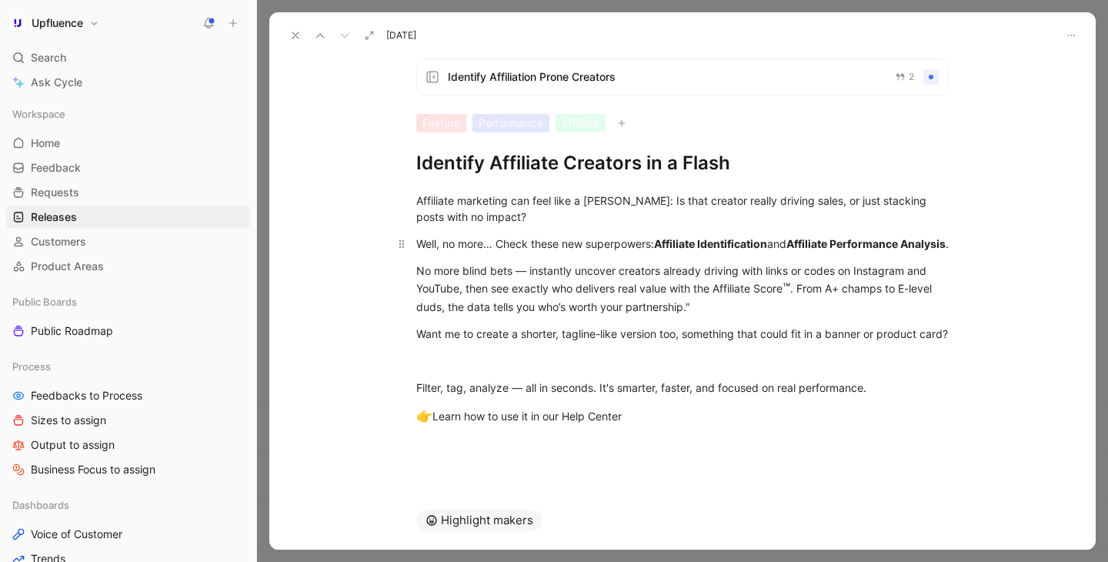
click at [653, 246] on div "Well, no more… Check these new superpowers: Affiliate Identification and Affili…" at bounding box center [682, 243] width 532 height 16
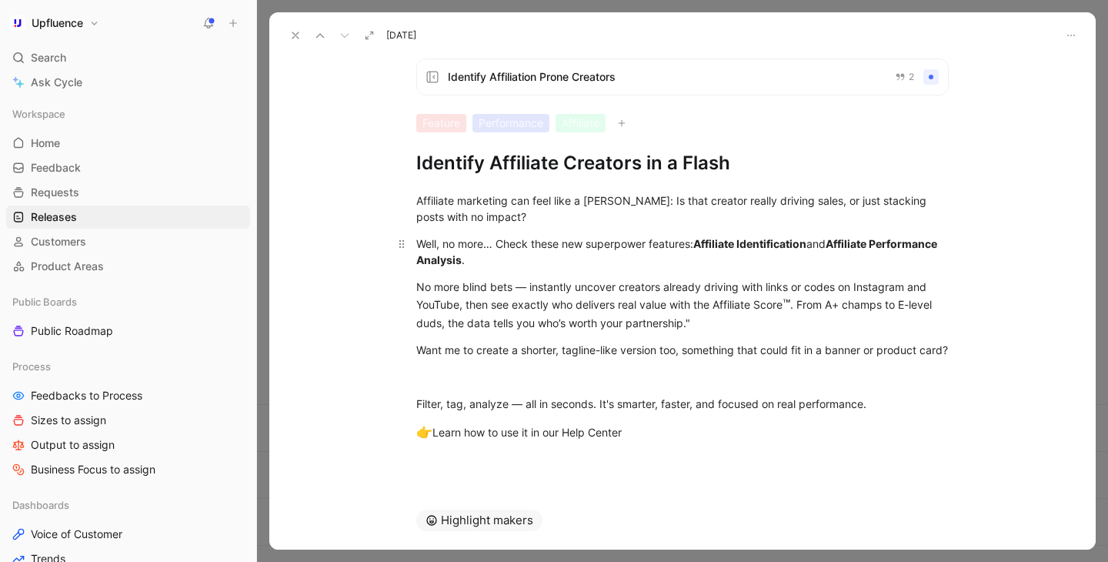
click at [625, 251] on div "Well, no more… Check these new superpower features: Affiliate Identification an…" at bounding box center [682, 251] width 532 height 32
click at [685, 265] on div "Well, no more… Check these new superpower features: Affiliate Identification an…" at bounding box center [682, 251] width 532 height 32
click at [795, 305] on div "No more blind bets — instantly uncover creators already driving with links or c…" at bounding box center [682, 304] width 532 height 52
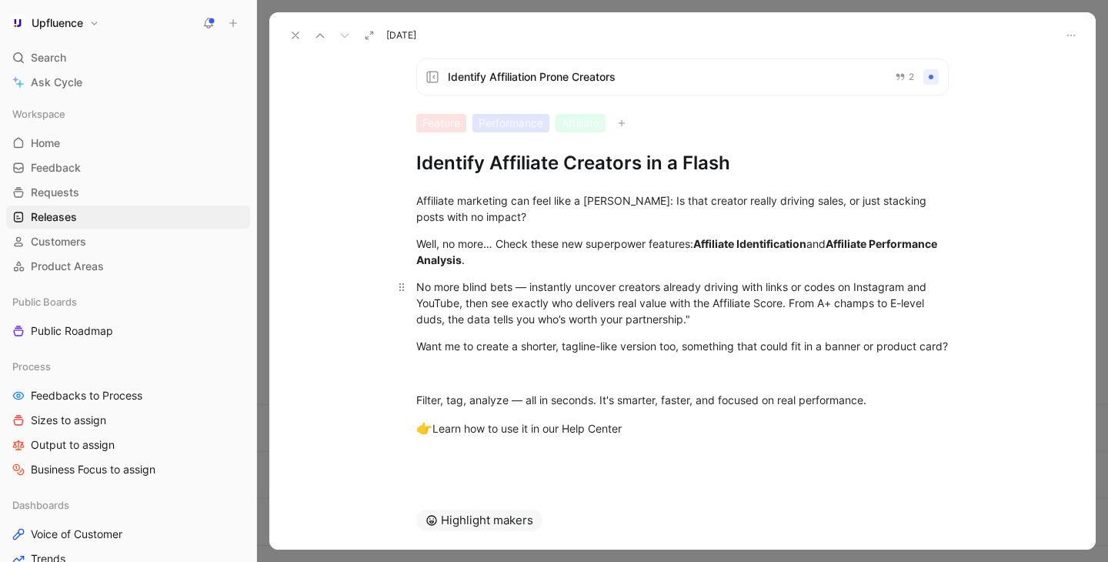
click at [794, 304] on div "No more blind bets — instantly uncover creators already driving with links or c…" at bounding box center [682, 302] width 532 height 48
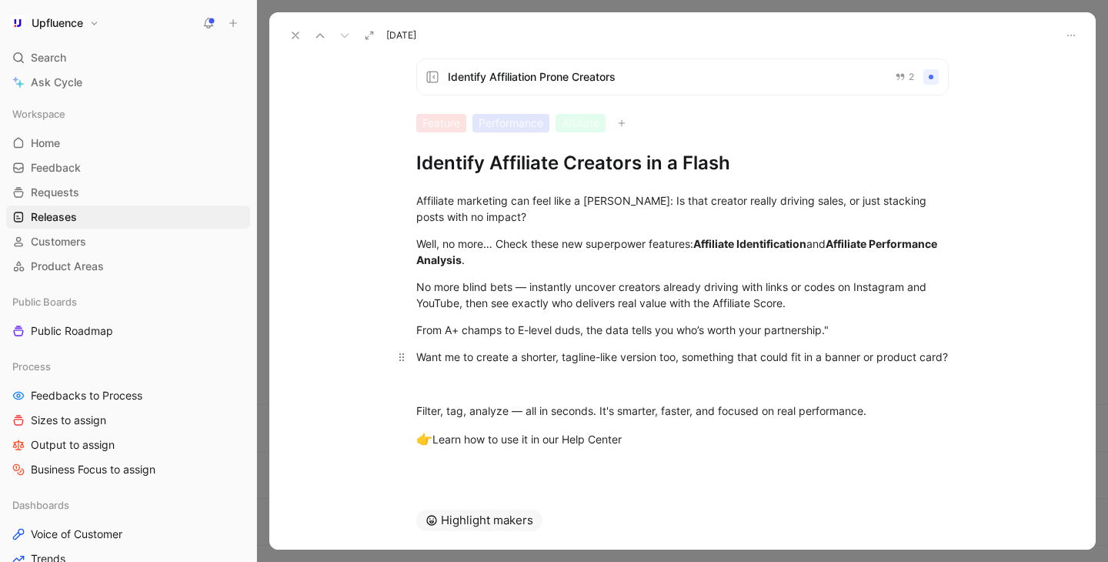
click at [824, 355] on div "Want me to create a shorter, tagline-like version too, something that could fit…" at bounding box center [682, 356] width 532 height 16
click at [838, 334] on div "From A+ champs to E-level duds, the data tells you who’s worth your partnership…" at bounding box center [682, 330] width 532 height 16
click at [468, 305] on div "No more blind bets — instantly uncover creators already driving with links or c…" at bounding box center [682, 294] width 532 height 32
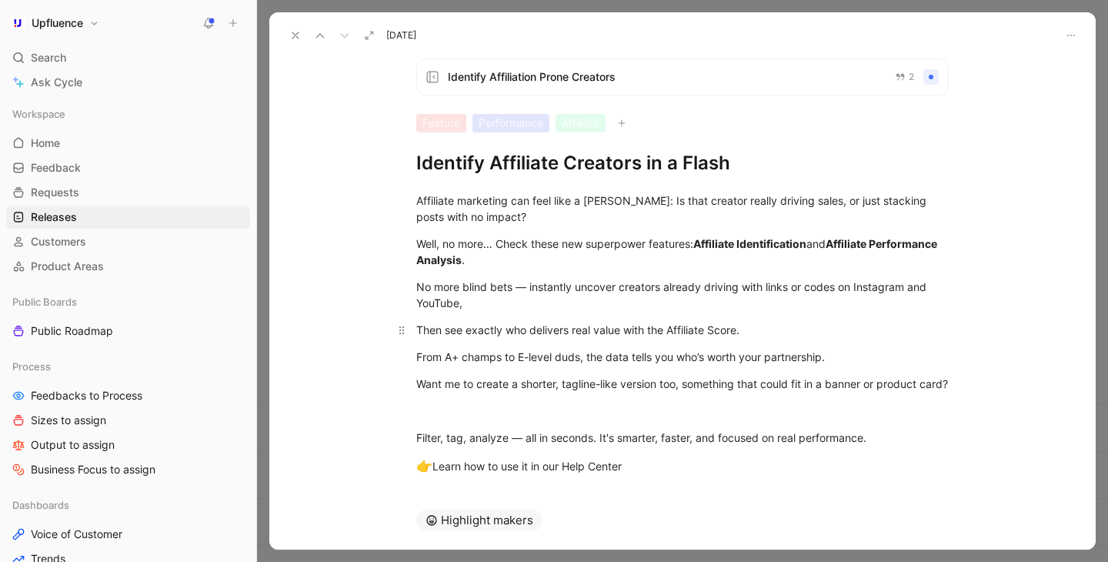
click at [762, 332] on div "Then see exactly who delivers real value with the Affiliate Score." at bounding box center [682, 330] width 532 height 16
click at [418, 359] on div "From A+ champs to E-level duds, the data tells you who’s worth your partnership." at bounding box center [682, 356] width 532 height 16
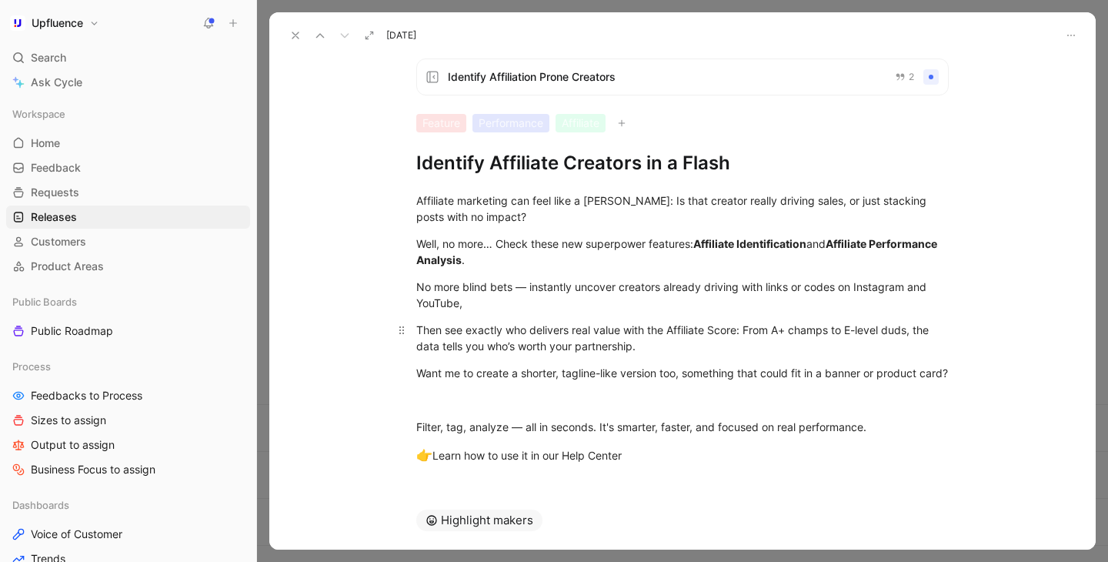
click at [697, 351] on div "Then see exactly who delivers real value with the Affiliate Score: From A+ cham…" at bounding box center [682, 338] width 532 height 32
click at [579, 304] on div "No more blind bets — instantly uncover creators already driving with links or c…" at bounding box center [682, 294] width 532 height 32
click at [528, 290] on div "No more blind bets — instantly uncover creators already driving with links or c…" at bounding box center [682, 294] width 532 height 32
click at [522, 306] on div "No more blind bets, instantly uncover creators already driving with links or co…" at bounding box center [682, 294] width 532 height 32
click at [814, 245] on div "Well, no more… Check these new superpower features: Affiliate Identification an…" at bounding box center [682, 251] width 532 height 32
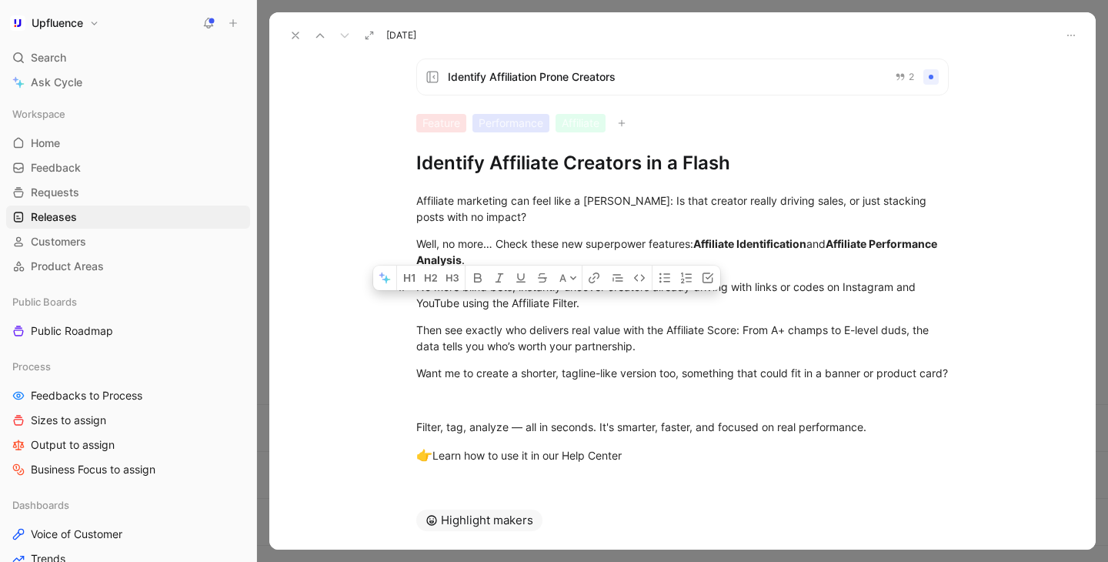
drag, startPoint x: 512, startPoint y: 304, endPoint x: 581, endPoint y: 303, distance: 68.5
click at [581, 303] on div "No more blind bets, instantly uncover creators already driving with links or co…" at bounding box center [682, 294] width 532 height 32
click at [652, 322] on div "Then see exactly who delivers real value with the Affiliate Score: From A+ cham…" at bounding box center [682, 338] width 532 height 32
click at [497, 245] on div "Well, no more… Check these new superpower features: Affiliate Identification an…" at bounding box center [682, 251] width 532 height 32
click at [415, 247] on p "Well, no more… Check these new superpower features: Affiliate Identification an…" at bounding box center [682, 252] width 591 height 42
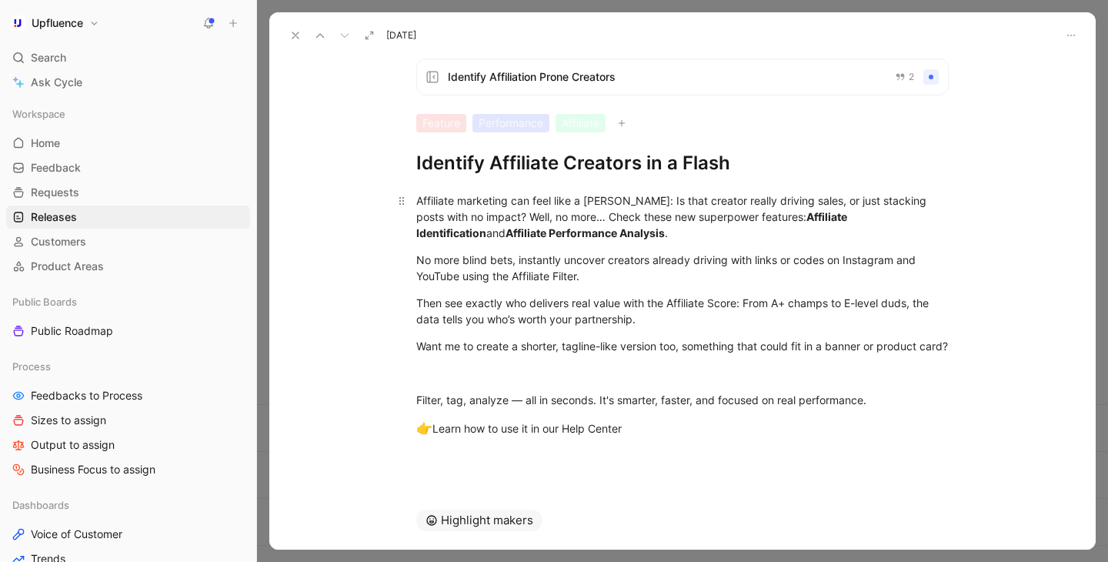
click at [559, 215] on div "Affiliate marketing can feel like a [PERSON_NAME]: Is that creator really drivi…" at bounding box center [682, 216] width 532 height 48
click at [558, 218] on div "Affiliate marketing can feel like a [PERSON_NAME]: Is that creator really drivi…" at bounding box center [682, 216] width 532 height 48
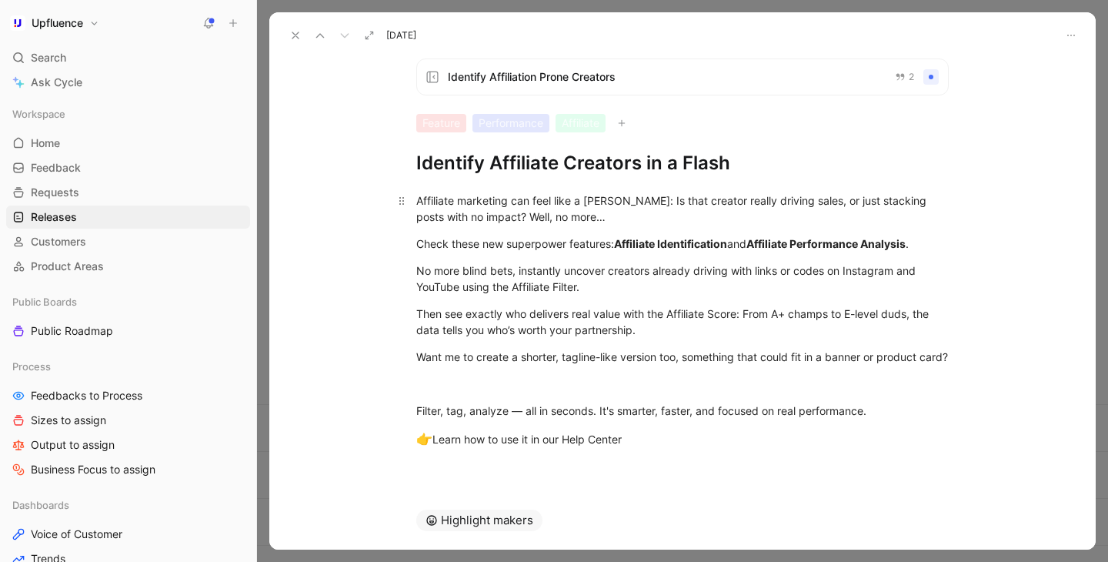
click at [799, 206] on div "Affiliate marketing can feel like a [PERSON_NAME]: Is that creator really drivi…" at bounding box center [682, 208] width 532 height 32
click at [542, 220] on div "Affiliate marketing can feel like a [PERSON_NAME]: Is that creator really drivi…" at bounding box center [682, 208] width 532 height 32
drag, startPoint x: 618, startPoint y: 245, endPoint x: 732, endPoint y: 244, distance: 113.1
click at [727, 244] on strong "Affiliate Identification" at bounding box center [670, 243] width 113 height 13
click at [419, 272] on div "No more blind bets, instantly uncover creators already driving with links or co…" at bounding box center [682, 278] width 532 height 32
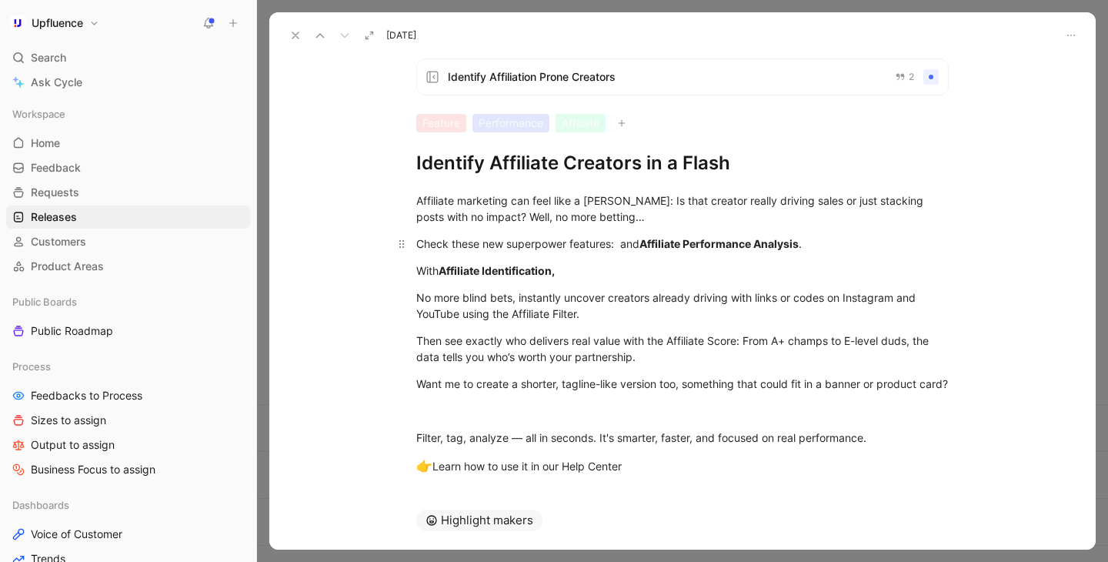
drag, startPoint x: 645, startPoint y: 243, endPoint x: 820, endPoint y: 243, distance: 175.4
click at [820, 243] on div "Check these new superpower features: and Affiliate Performance Analysis ." at bounding box center [682, 243] width 532 height 16
click at [612, 315] on div "No more blind bets, instantly uncover creators already driving with links or co…" at bounding box center [682, 305] width 532 height 32
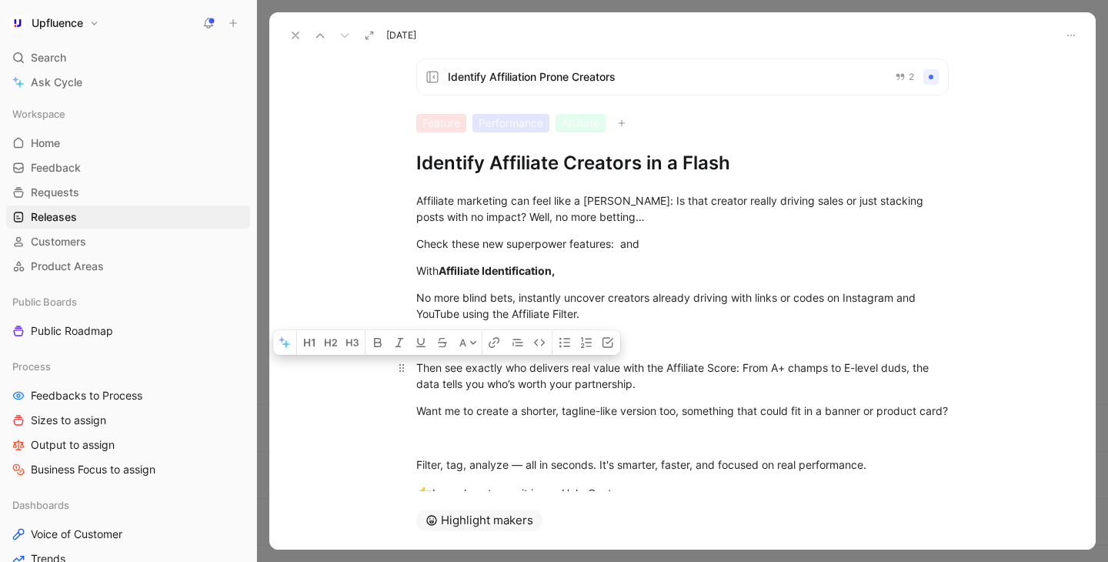
drag, startPoint x: 451, startPoint y: 368, endPoint x: 417, endPoint y: 368, distance: 33.9
click at [417, 368] on div "Then see exactly who delivers real value with the Affiliate Score: From A+ cham…" at bounding box center [682, 375] width 532 height 32
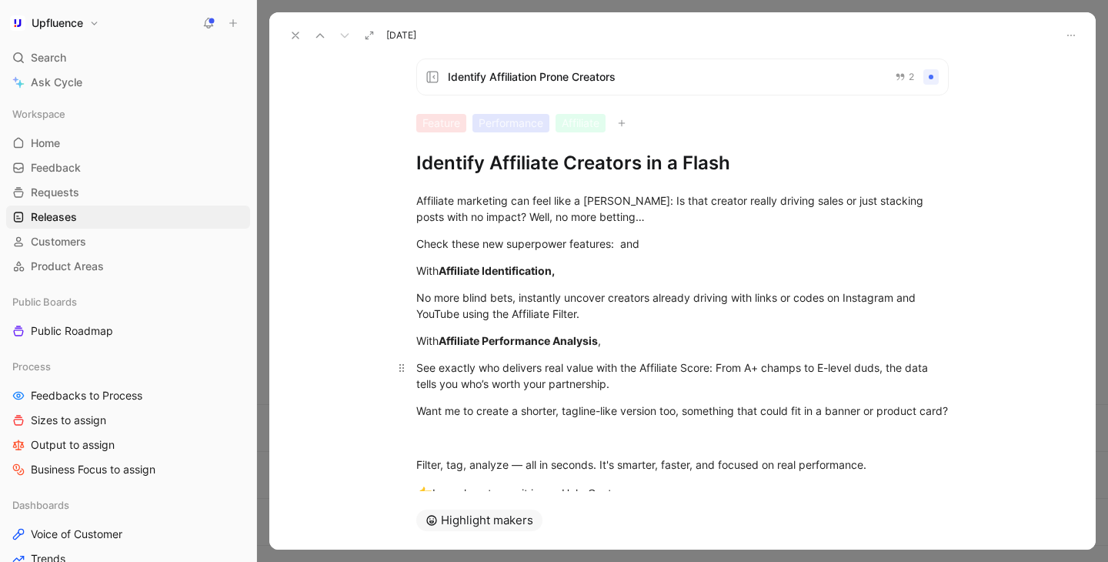
click at [675, 386] on div "See exactly who delivers real value with the Affiliate Score: From A+ champs to…" at bounding box center [682, 375] width 532 height 32
click at [657, 337] on div "With Affiliate Performance Analysis ," at bounding box center [682, 340] width 532 height 16
drag, startPoint x: 622, startPoint y: 245, endPoint x: 668, endPoint y: 245, distance: 46.2
click at [668, 245] on div "Check these new superpower features: and" at bounding box center [682, 243] width 532 height 16
click at [415, 272] on p "With Affiliate Identification," at bounding box center [682, 270] width 591 height 25
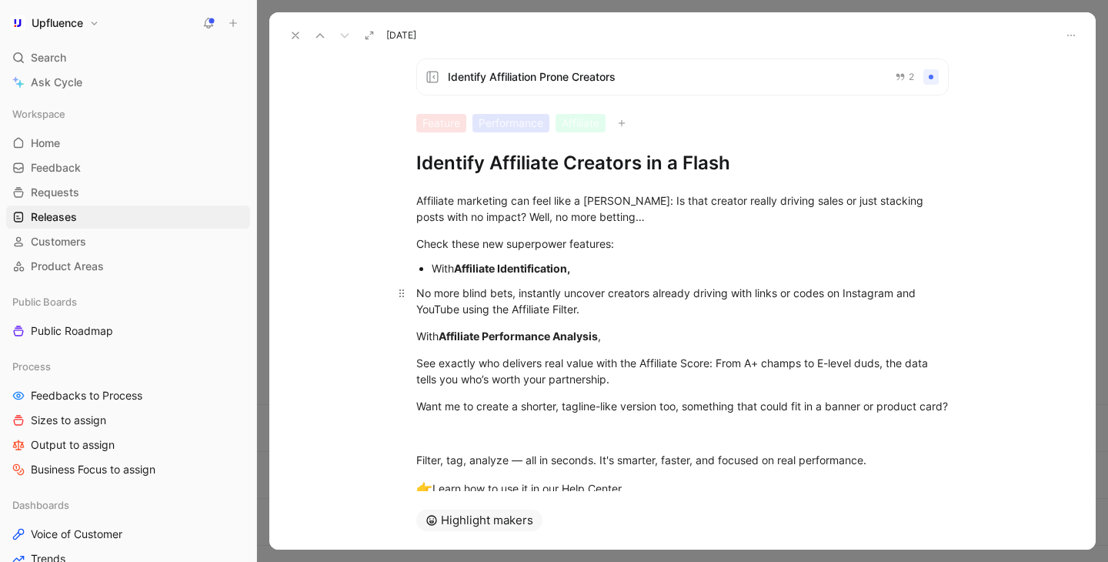
click at [418, 292] on div "No more blind bets, instantly uncover creators already driving with links or co…" at bounding box center [682, 301] width 532 height 32
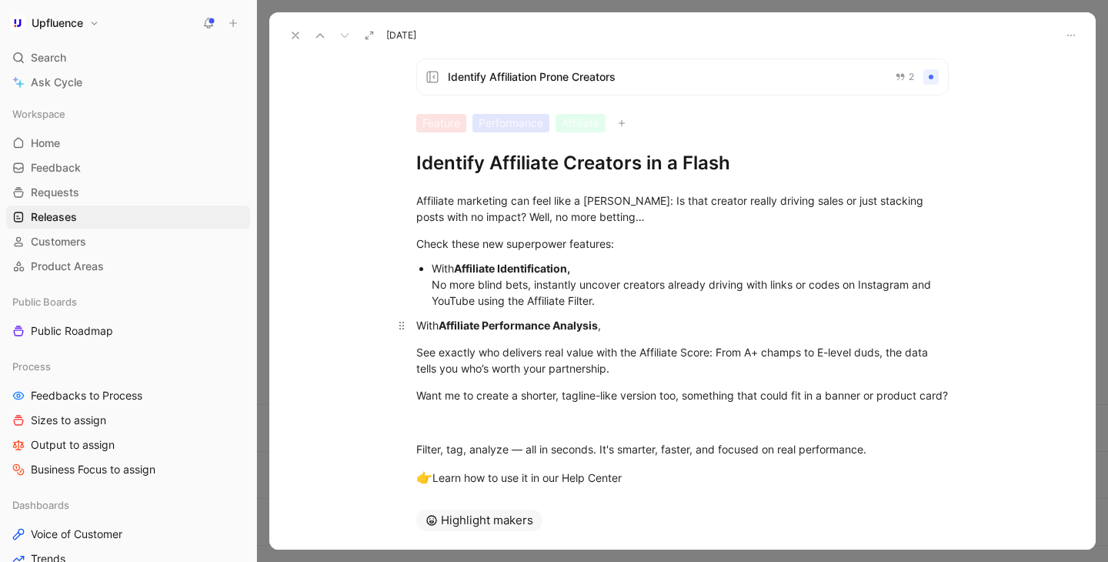
click at [417, 328] on div "With Affiliate Performance Analysis ," at bounding box center [682, 325] width 532 height 16
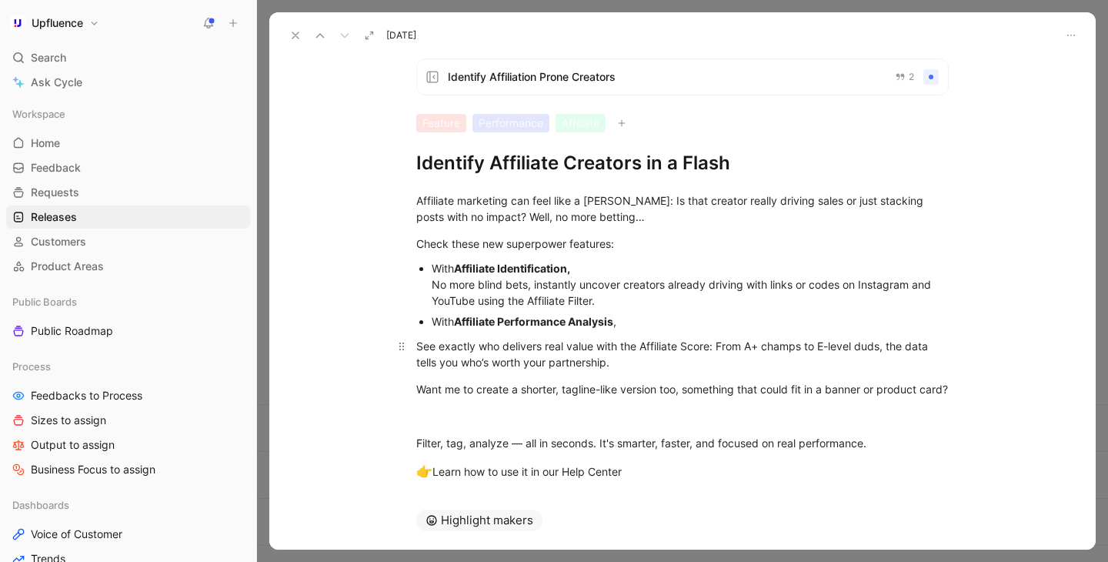
click at [417, 345] on div "See exactly who delivers real value with the Affiliate Score: From A+ champs to…" at bounding box center [682, 354] width 532 height 32
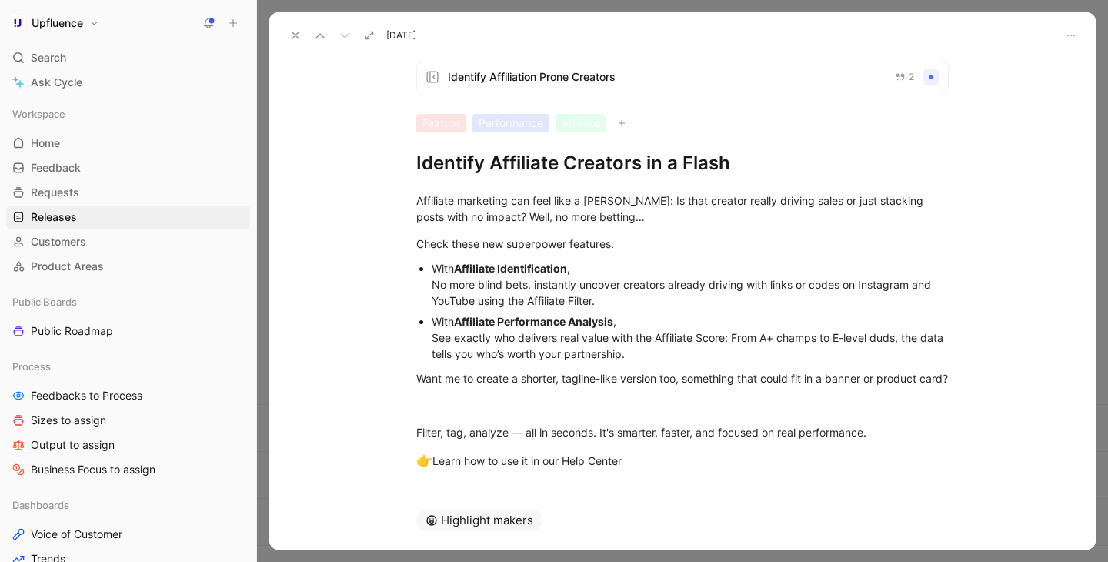
click at [635, 328] on div "With Affiliate Performance Analysis , See exactly who delivers real value with …" at bounding box center [690, 337] width 517 height 48
click at [627, 301] on div "With Affiliate Identification, No more blind bets, instantly uncover creators a…" at bounding box center [690, 284] width 517 height 48
click at [462, 266] on strong "Affiliate Identification," at bounding box center [512, 268] width 116 height 13
drag, startPoint x: 458, startPoint y: 267, endPoint x: 417, endPoint y: 267, distance: 41.5
click at [417, 267] on ul "With Affiliate Identification, No more blind bets, instantly uncover creators a…" at bounding box center [682, 311] width 591 height 106
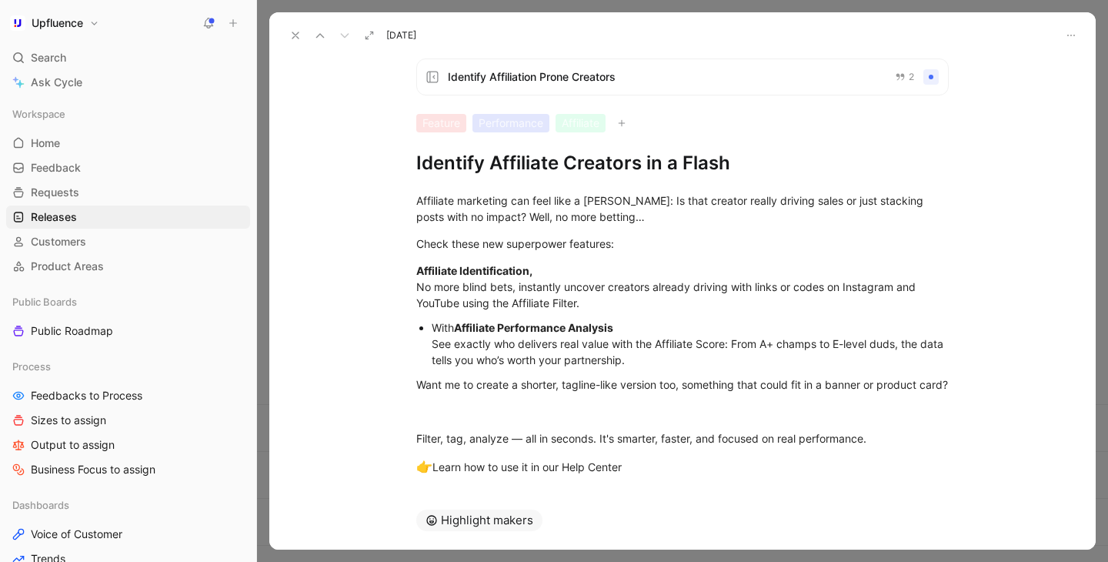
click at [460, 331] on strong "Affiliate Performance Analysis" at bounding box center [533, 327] width 159 height 13
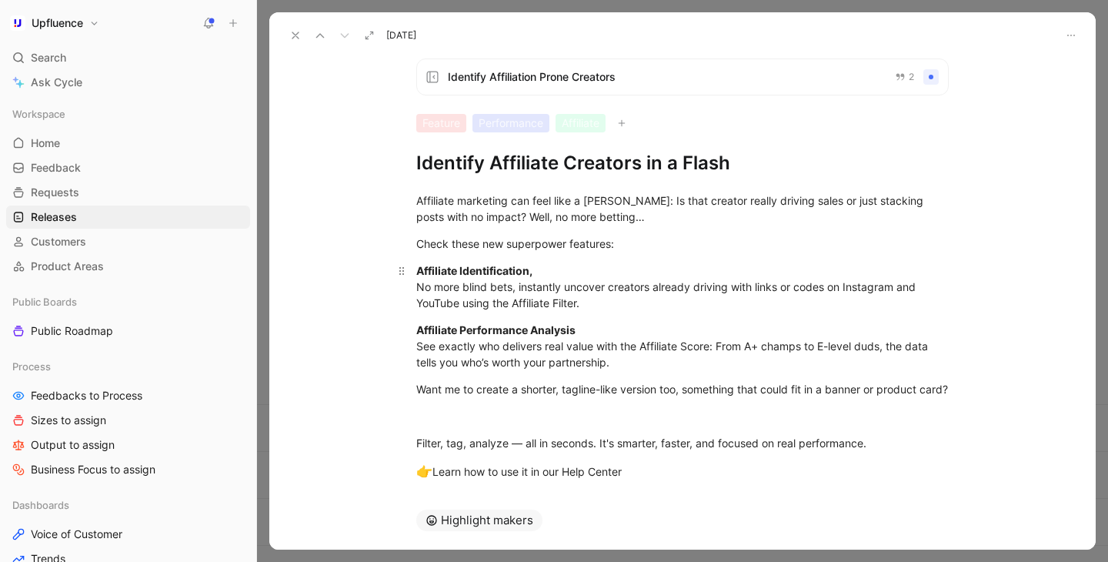
click at [622, 305] on div "Affiliate Identification, No more blind bets, instantly uncover creators alread…" at bounding box center [682, 286] width 532 height 48
click at [585, 272] on div "Affiliate Identification, No more blind bets, instantly uncover creators alread…" at bounding box center [682, 286] width 532 height 48
click at [422, 288] on div "Affiliate Identification, No more blind bets, instantly uncover creators alread…" at bounding box center [682, 286] width 532 height 48
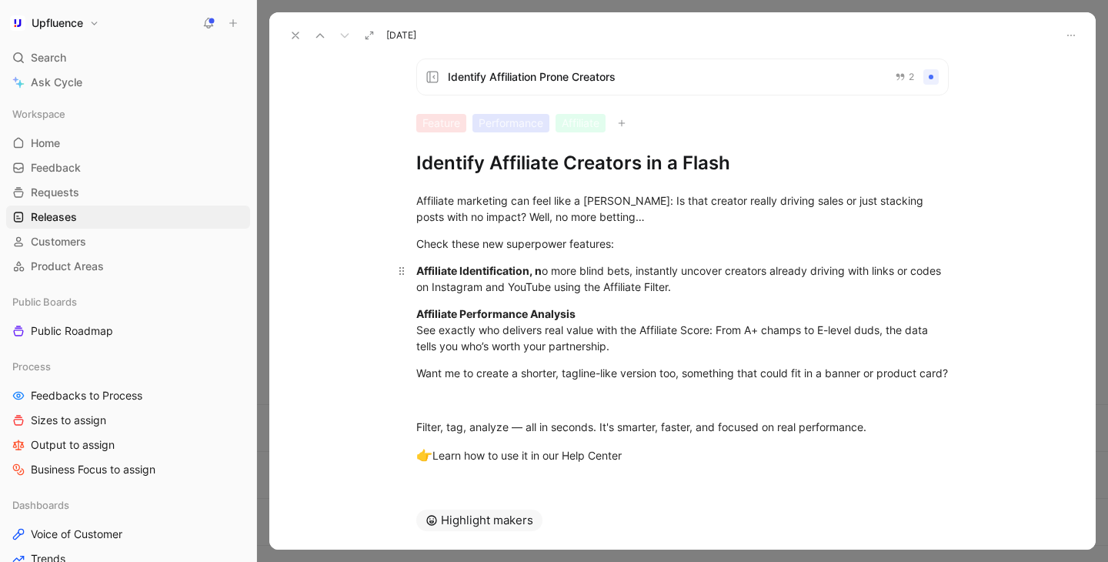
drag, startPoint x: 544, startPoint y: 272, endPoint x: 534, endPoint y: 272, distance: 10.0
click at [534, 272] on div "Affiliate Identification, n o more blind bets, instantly uncover creators alrea…" at bounding box center [682, 278] width 532 height 32
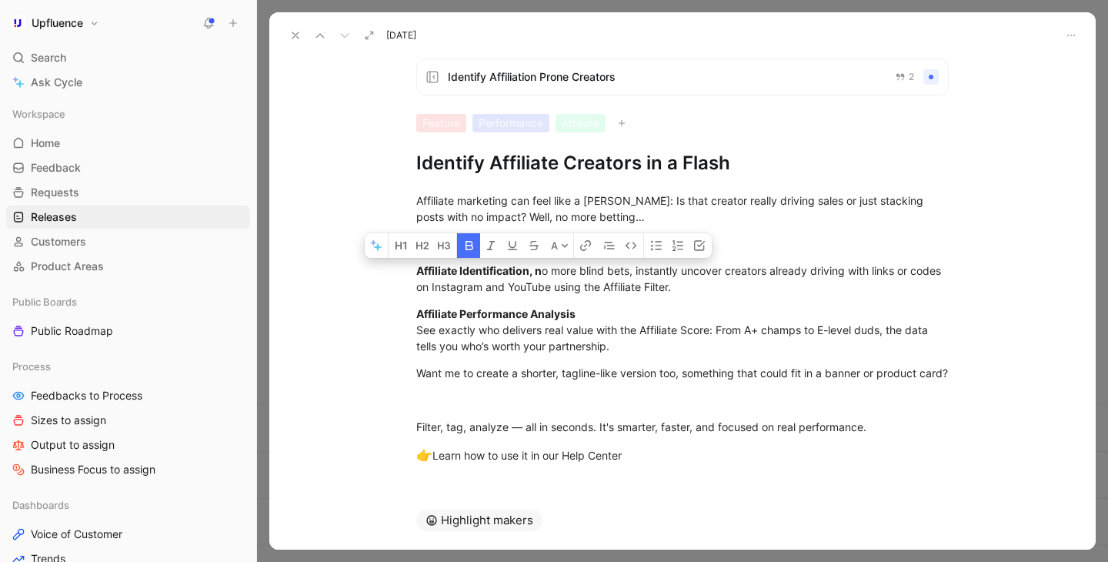
click at [468, 245] on icon "button" at bounding box center [469, 245] width 8 height 9
click at [520, 332] on div "Affiliate Performance Analysis See exactly who delivers real value with the Aff…" at bounding box center [682, 329] width 532 height 48
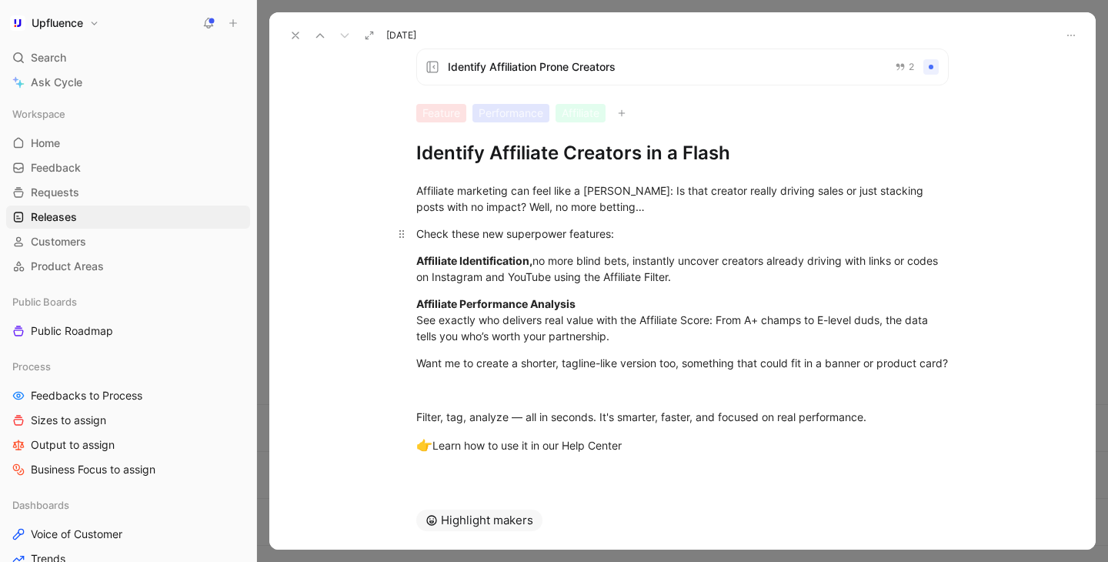
scroll to position [25, 0]
click at [763, 141] on h1 "Identify Affiliate Creators in a Flash" at bounding box center [682, 153] width 532 height 25
drag, startPoint x: 734, startPoint y: 135, endPoint x: 920, endPoint y: 135, distance: 186.1
click at [920, 141] on h1 "Identify Affiliate Creators in a Flash :camera_with_flash:" at bounding box center [682, 153] width 532 height 25
click at [548, 192] on div "Affiliate marketing can feel like a [PERSON_NAME]: Is that creator really drivi…" at bounding box center [682, 198] width 532 height 32
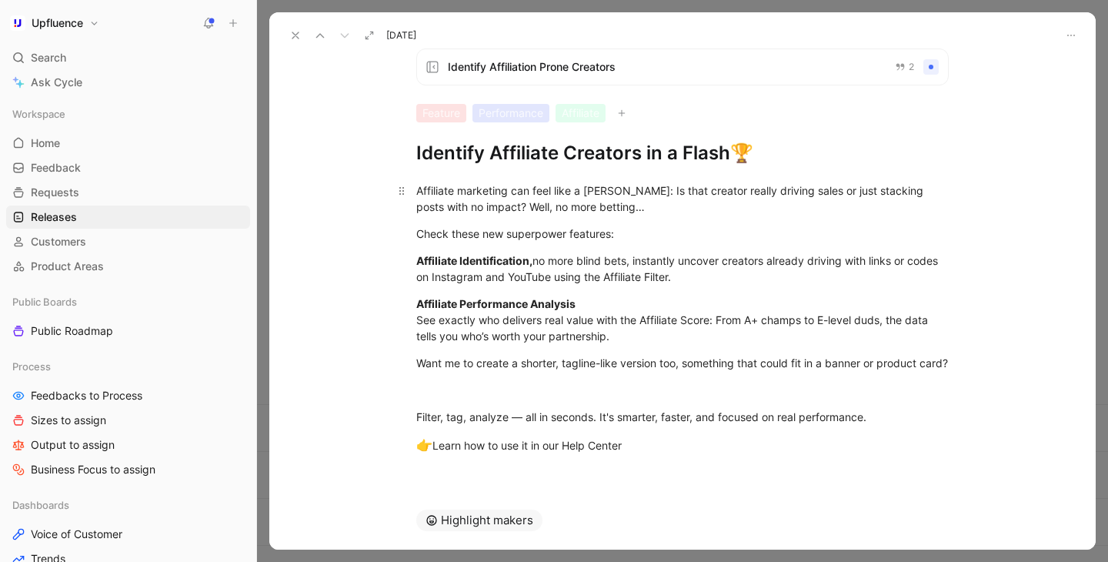
click at [500, 194] on div "Affiliate marketing can feel like a [PERSON_NAME]: Is that creator really drivi…" at bounding box center [682, 198] width 532 height 32
click at [642, 188] on div "Affiliate marketing can feel like a [PERSON_NAME]: Is that creator really drivi…" at bounding box center [682, 198] width 532 height 32
drag, startPoint x: 537, startPoint y: 248, endPoint x: 637, endPoint y: 243, distance: 100.1
click at [637, 252] on div "Affiliate Identification, no more blind bets, instantly uncover creators alread…" at bounding box center [682, 268] width 532 height 32
click at [646, 268] on p "Affiliate Identification, instantly uncover creators already driving with links…" at bounding box center [682, 269] width 591 height 42
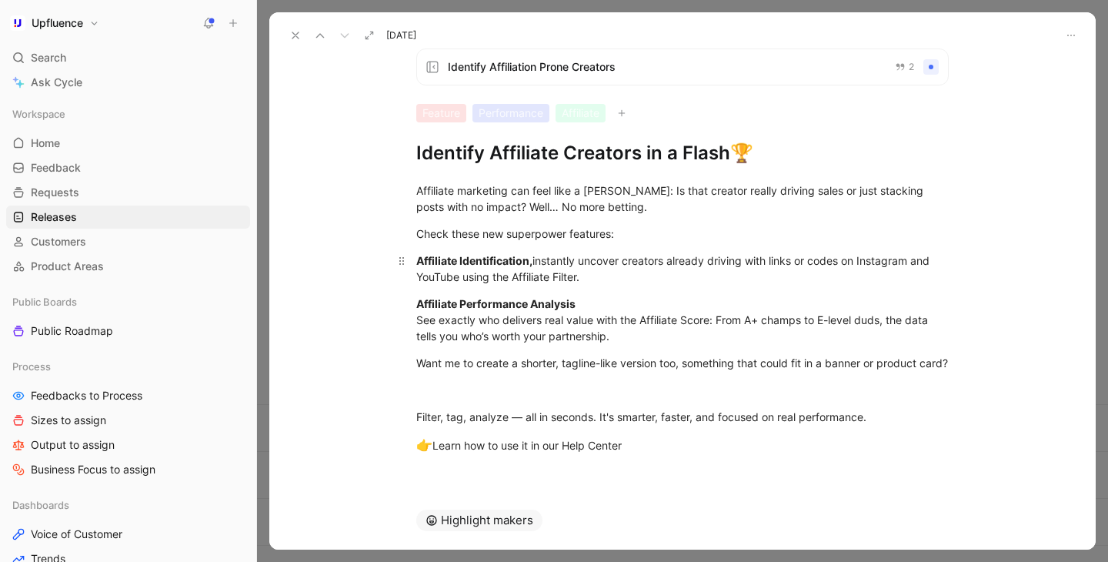
click at [775, 252] on div "Affiliate Identification, instantly uncover creators already driving with links…" at bounding box center [682, 268] width 532 height 32
click at [710, 257] on div "Affiliate Identification, instantly uncover creators already driving with affil…" at bounding box center [682, 268] width 532 height 32
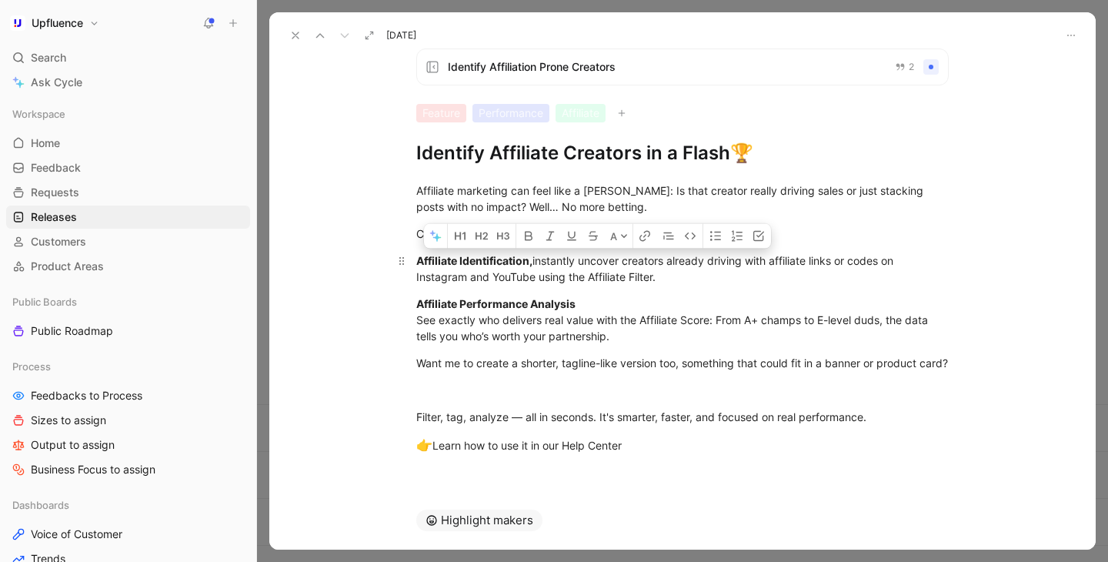
drag, startPoint x: 536, startPoint y: 261, endPoint x: 657, endPoint y: 261, distance: 120.8
click at [657, 261] on div "Affiliate Identification, instantly uncover creators already driving with affil…" at bounding box center [682, 268] width 532 height 32
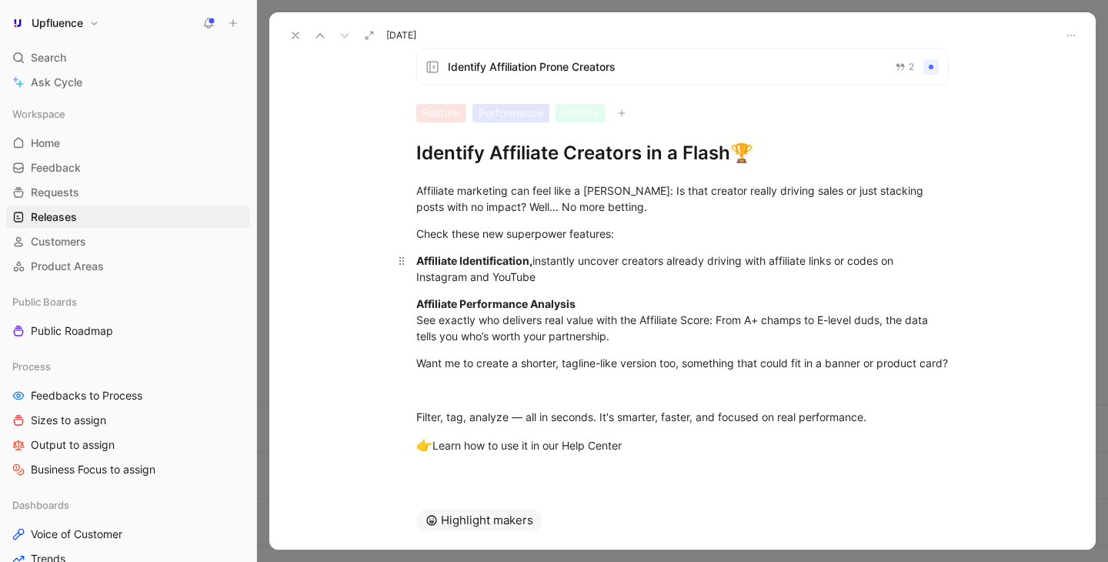
click at [536, 252] on div "Affiliate Identification, instantly uncover creators already driving with affil…" at bounding box center [682, 268] width 532 height 32
click at [645, 264] on div "Affiliate Identification, using the Affiliate Filter, instantly uncover creator…" at bounding box center [682, 268] width 532 height 32
click at [455, 268] on div "Affiliate Identification, using the Affiliate Filter, instantly uncover creator…" at bounding box center [682, 268] width 532 height 32
click at [438, 262] on div "Affiliate Identification, using the Affiliate Filter, instantly uncover creator…" at bounding box center [682, 268] width 532 height 32
click at [505, 265] on div "Affiliate Identification, using the Affiliate Filter, instantly uncover creator…" at bounding box center [682, 268] width 532 height 32
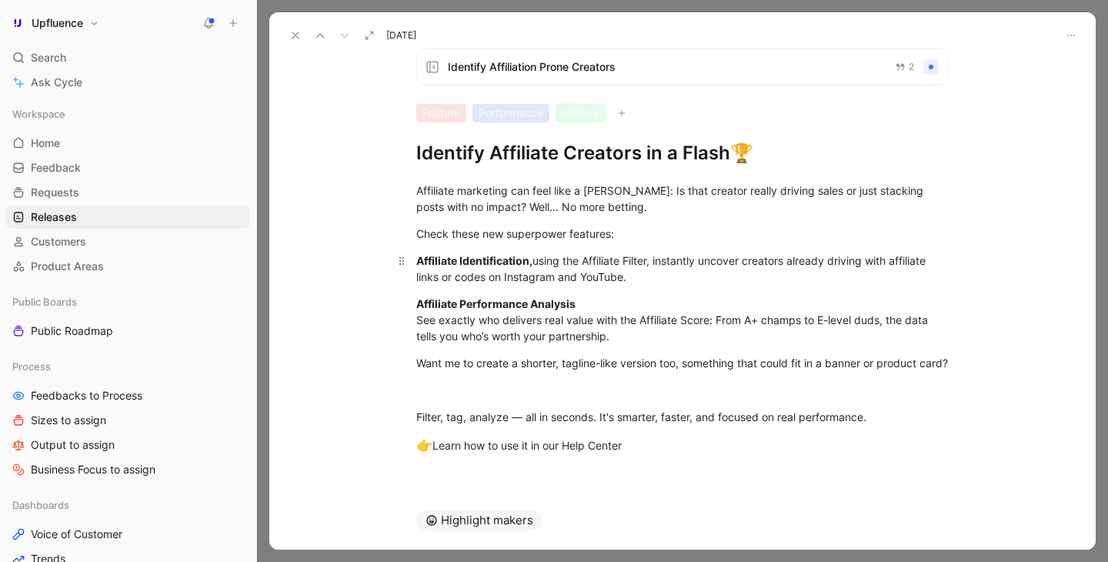
click at [632, 264] on div "Affiliate Identification, using the Affiliate Filter, instantly uncover creator…" at bounding box center [682, 268] width 532 height 32
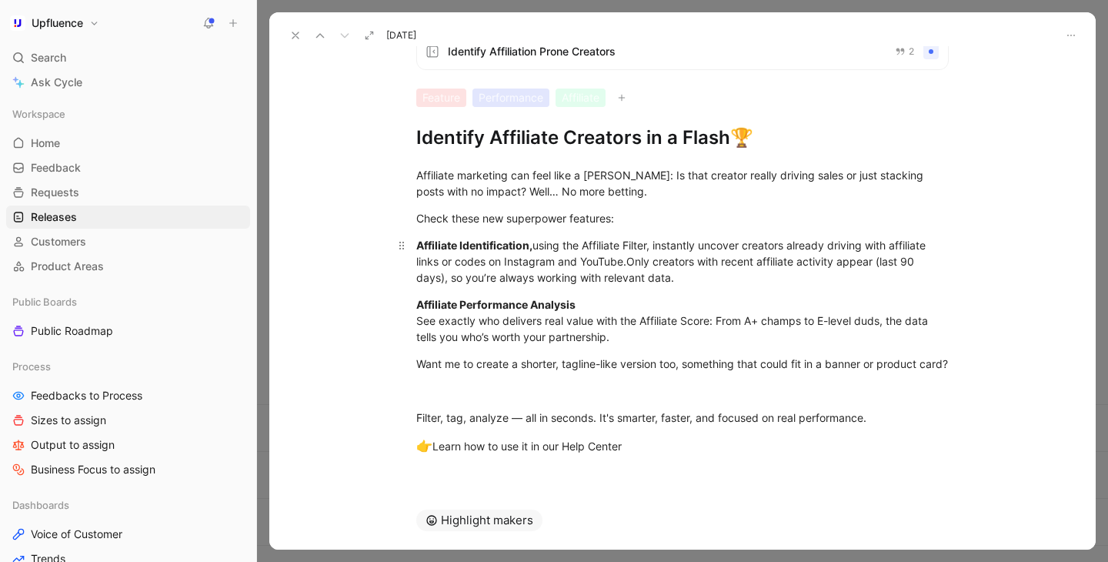
click at [755, 277] on div "Affiliate Identification, using the Affiliate Filter, instantly uncover creator…" at bounding box center [682, 261] width 532 height 48
drag, startPoint x: 461, startPoint y: 301, endPoint x: 585, endPoint y: 301, distance: 123.8
click at [585, 301] on div "Affiliate Performance Analysis See exactly who delivers real value with the Aff…" at bounding box center [682, 320] width 532 height 48
click at [543, 246] on div "Affiliate Identification, using the Affiliate Filter, instantly uncover creator…" at bounding box center [682, 261] width 532 height 48
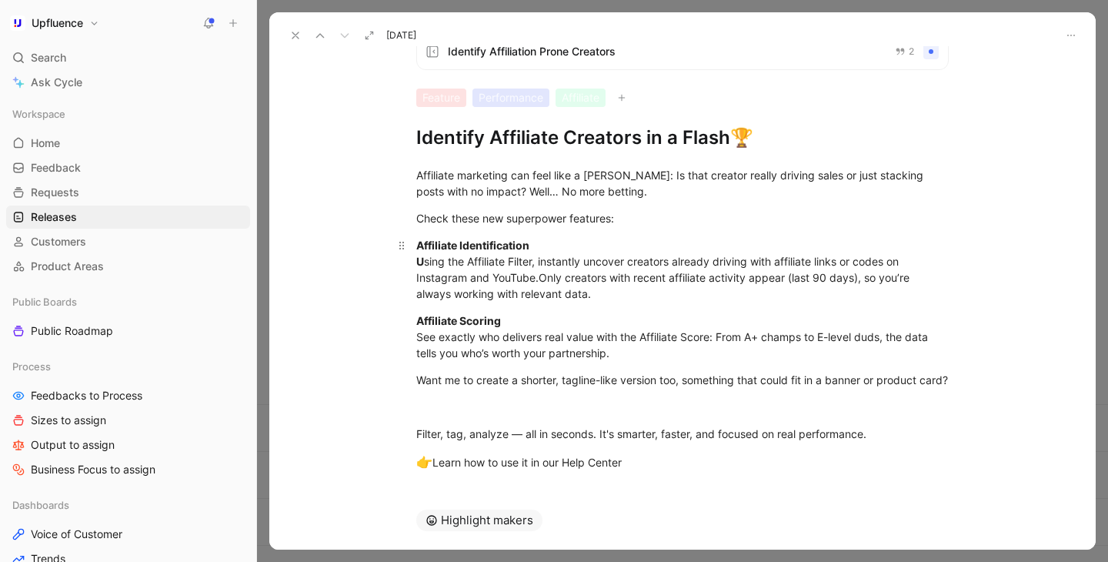
click at [578, 242] on div "Affiliate Identification U sing the Affiliate Filter, instantly uncover creator…" at bounding box center [682, 269] width 532 height 65
click at [424, 262] on div "Affiliate Identification U sing the Affiliate Filter, instantly uncover creator…" at bounding box center [682, 269] width 532 height 65
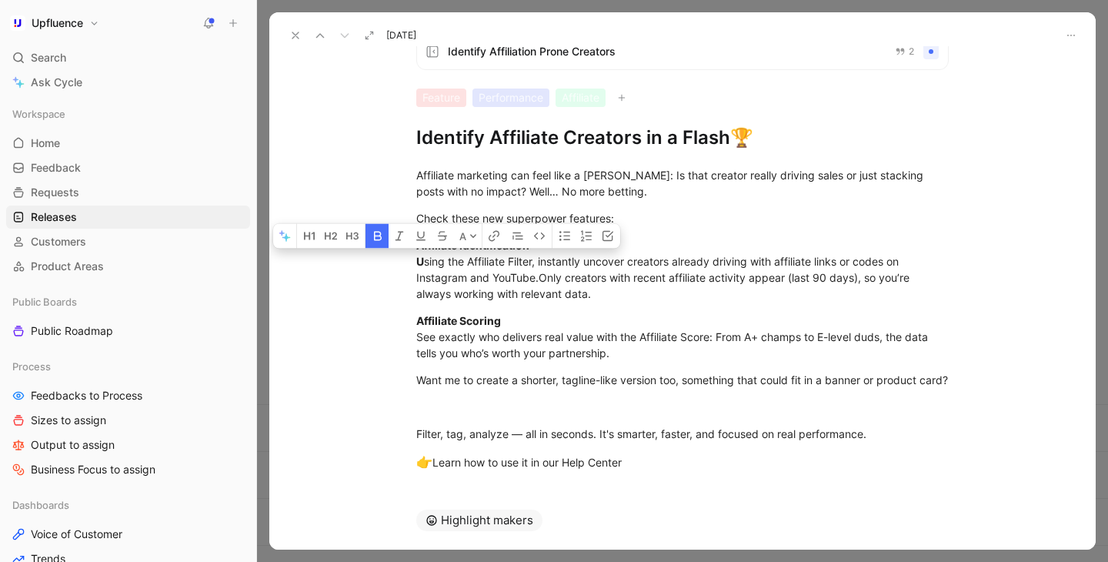
click at [382, 233] on icon "button" at bounding box center [378, 236] width 12 height 12
click at [493, 314] on strong "Affiliate Scoring" at bounding box center [458, 320] width 85 height 13
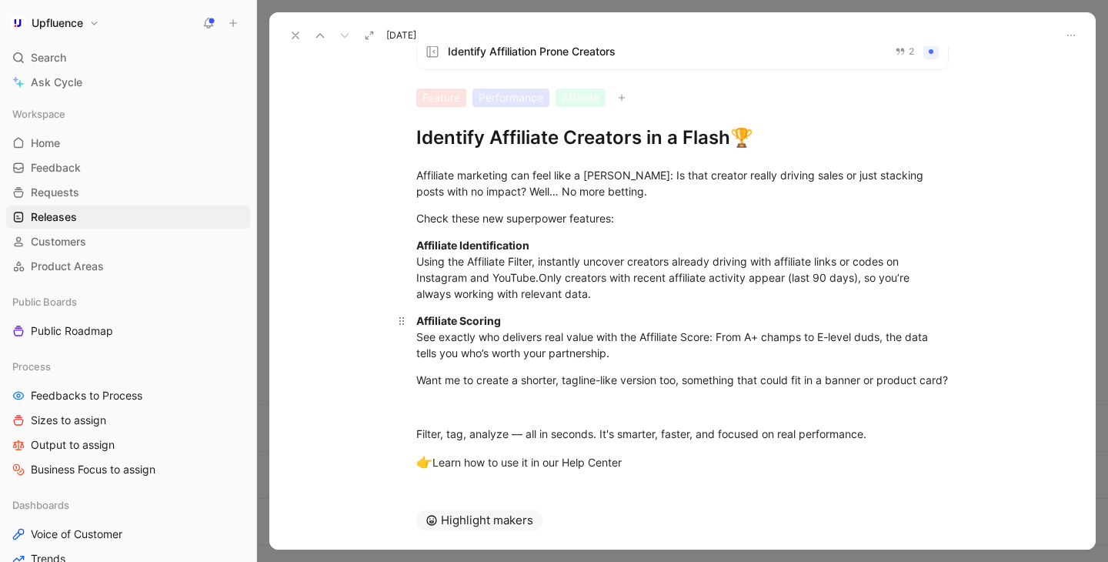
drag, startPoint x: 463, startPoint y: 320, endPoint x: 519, endPoint y: 320, distance: 56.2
click at [519, 320] on div "Affiliate Scoring See exactly who delivers real value with the Affiliate Score:…" at bounding box center [682, 336] width 532 height 48
drag, startPoint x: 642, startPoint y: 337, endPoint x: 711, endPoint y: 336, distance: 69.2
click at [711, 336] on div "Affiliate Selection See exactly who delivers real value with the Affiliate Scor…" at bounding box center [682, 336] width 532 height 48
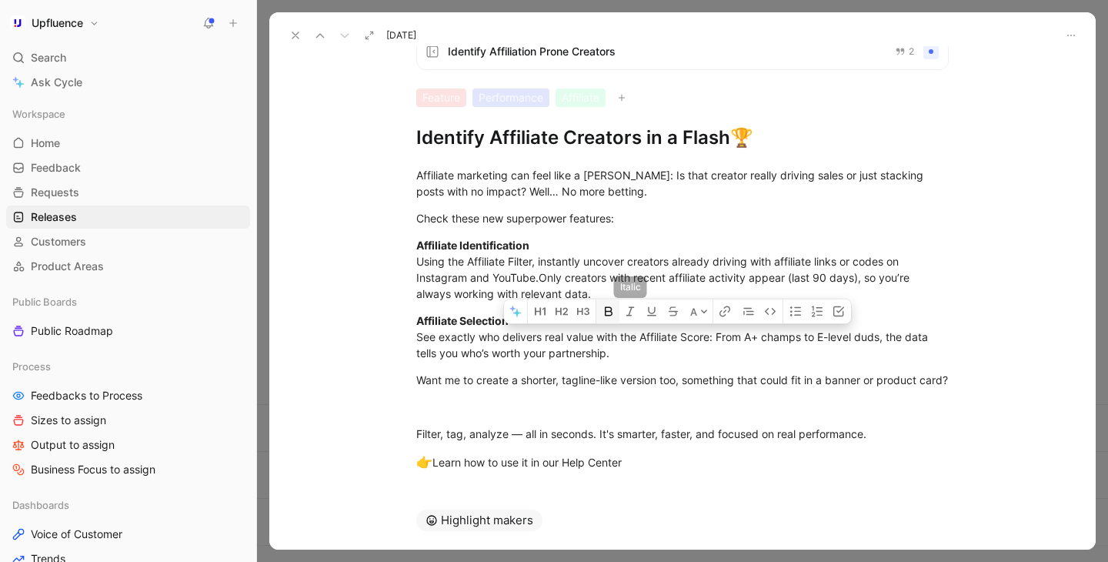
click at [609, 313] on icon "button" at bounding box center [608, 311] width 12 height 12
click at [635, 362] on p "Affiliate Selection See exactly who delivers real value with the Affiliate Scor…" at bounding box center [682, 337] width 591 height 58
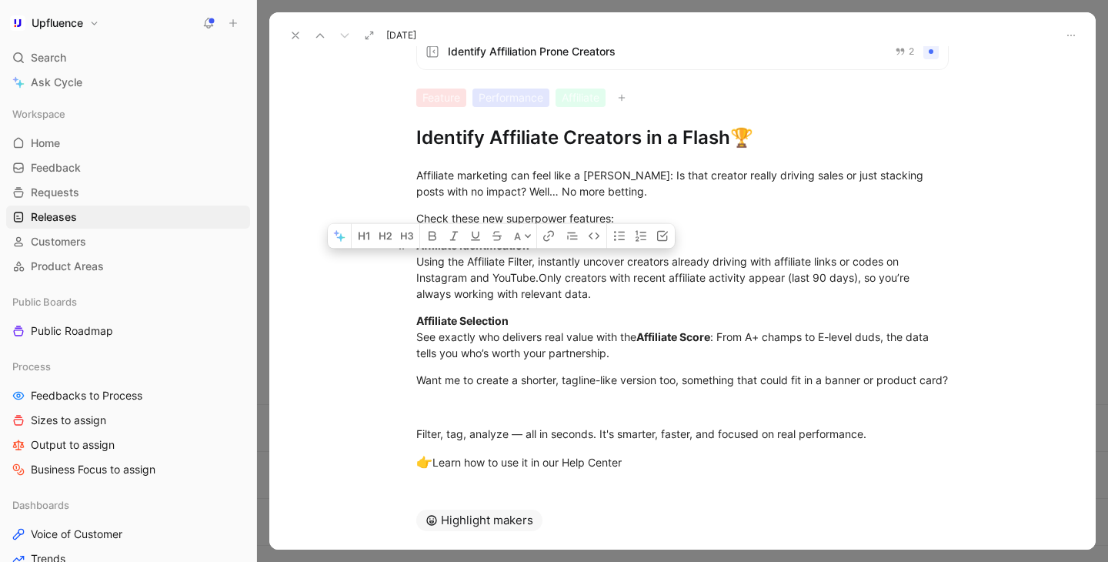
drag, startPoint x: 469, startPoint y: 260, endPoint x: 533, endPoint y: 259, distance: 63.8
click at [533, 259] on div "Affiliate Identification Using the Affiliate Filter, instantly uncover creators…" at bounding box center [682, 269] width 532 height 65
click at [438, 233] on button "button" at bounding box center [431, 236] width 23 height 25
click at [575, 327] on div "Affiliate Selection See exactly who delivers real value with the Affiliate Scor…" at bounding box center [682, 336] width 532 height 48
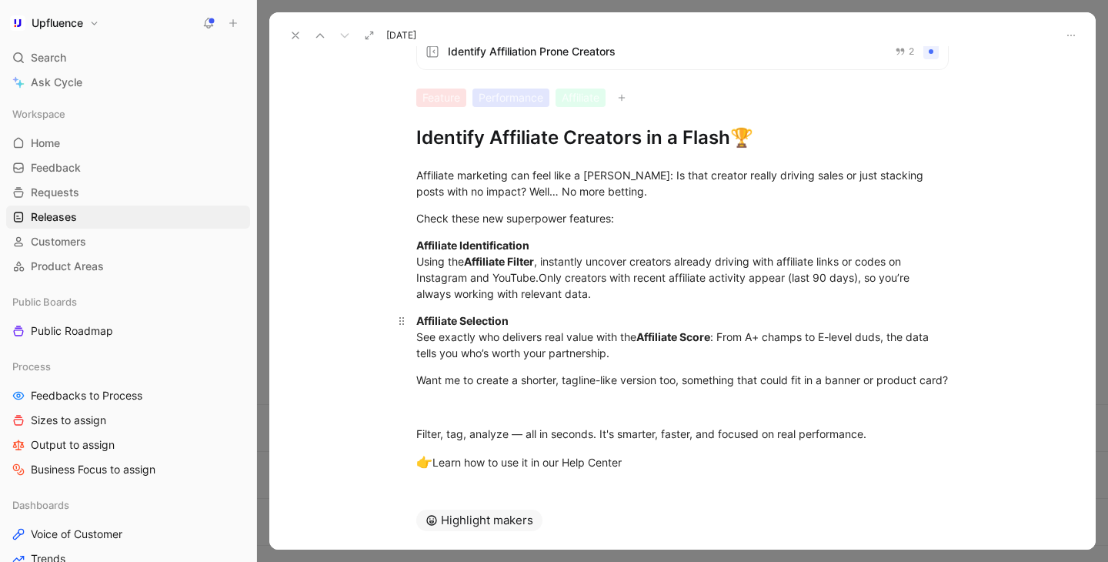
click at [725, 358] on div "Affiliate Selection See exactly who delivers real value with the Affiliate Scor…" at bounding box center [682, 336] width 532 height 48
click at [608, 415] on div at bounding box center [682, 406] width 532 height 16
click at [580, 388] on div "Want me to create a shorter, tagline-like version too, something that could fit…" at bounding box center [682, 380] width 532 height 16
drag, startPoint x: 580, startPoint y: 395, endPoint x: 419, endPoint y: 378, distance: 161.7
click at [419, 378] on div "Want me to create a shorter, tagline-like version too, something that could fit…" at bounding box center [682, 380] width 532 height 16
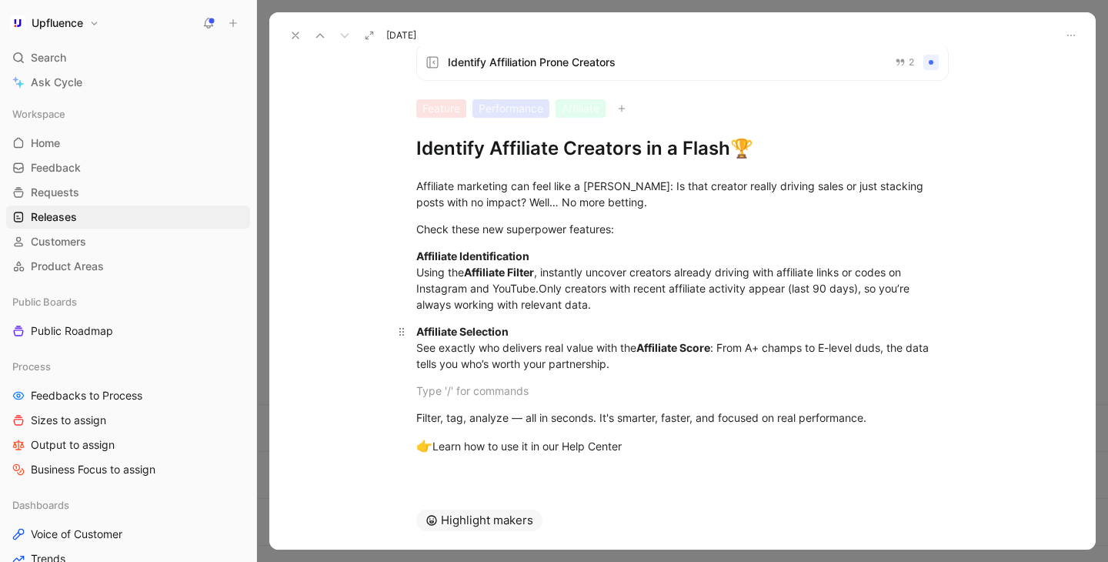
scroll to position [0, 0]
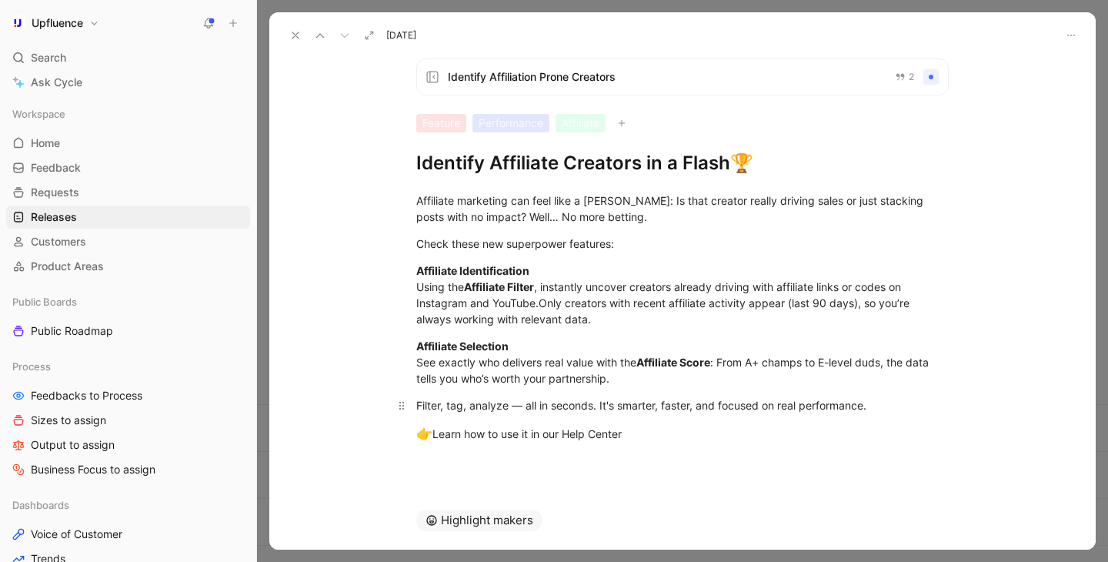
click at [525, 408] on div "Filter, tag, analyze — all in seconds. It's smarter, faster, and focused on rea…" at bounding box center [682, 405] width 532 height 16
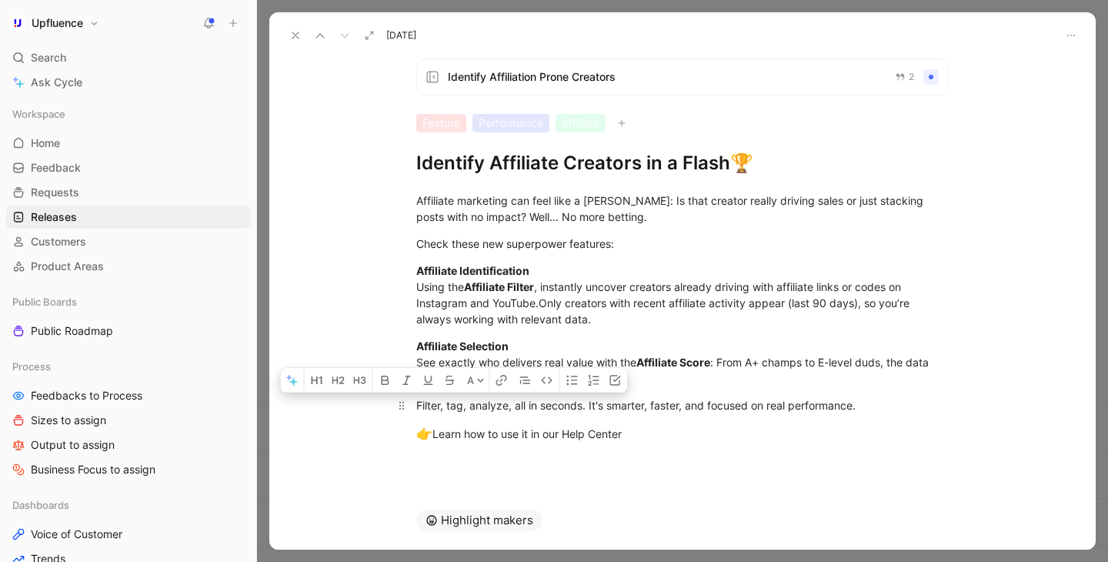
drag, startPoint x: 442, startPoint y: 411, endPoint x: 466, endPoint y: 411, distance: 24.6
click at [466, 411] on div "Filter, tag, analyze, all in seconds. It's smarter, faster, and focused on real…" at bounding box center [682, 405] width 532 height 16
drag, startPoint x: 525, startPoint y: 405, endPoint x: 579, endPoint y: 404, distance: 53.8
click at [579, 404] on div "Filter and analyze, all in seconds. It's smarter, faster, and focused on real p…" at bounding box center [682, 405] width 532 height 16
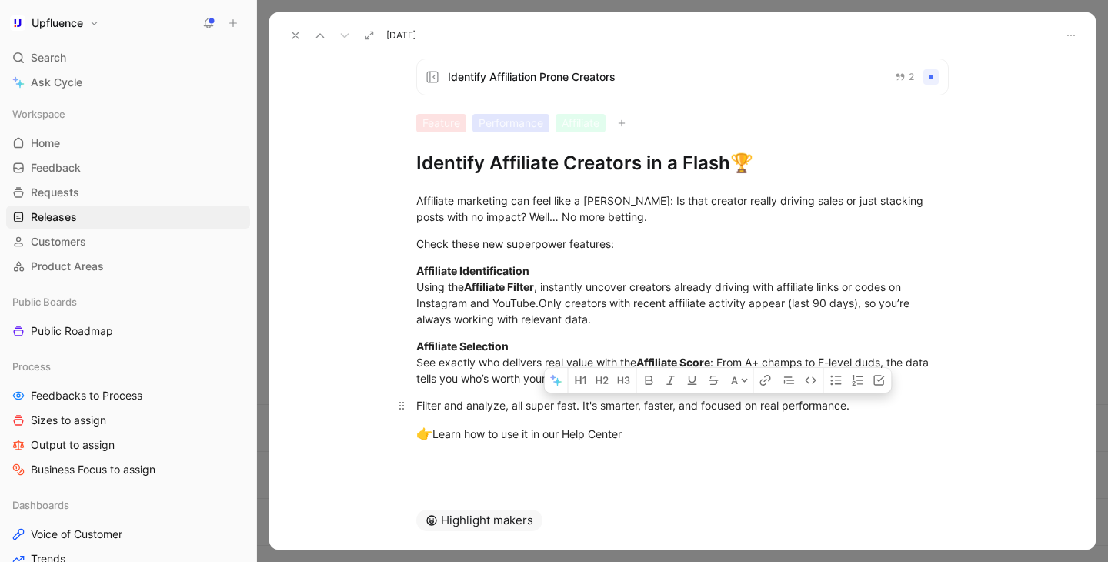
drag, startPoint x: 584, startPoint y: 405, endPoint x: 866, endPoint y: 404, distance: 282.3
click at [866, 404] on div "Filter and analyze, all super fast. It's smarter, faster, and focused on real p…" at bounding box center [682, 405] width 532 height 16
drag, startPoint x: 577, startPoint y: 407, endPoint x: 901, endPoint y: 402, distance: 323.9
click at [901, 402] on div "Filter and analyze, all super fast. It's smarter, faster, and focused on real p…" at bounding box center [682, 405] width 532 height 16
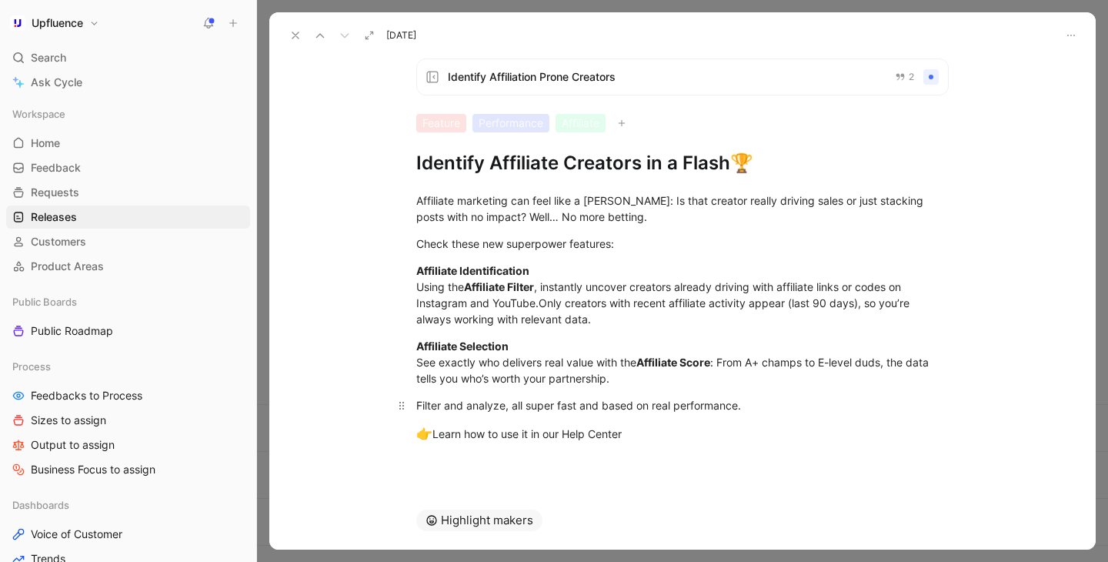
click at [950, 402] on p "Filter and analyze, all super fast and based on real performance." at bounding box center [682, 404] width 591 height 25
click at [775, 460] on div ":zap:" at bounding box center [848, 464] width 147 height 18
click at [295, 35] on use at bounding box center [295, 35] width 6 height 6
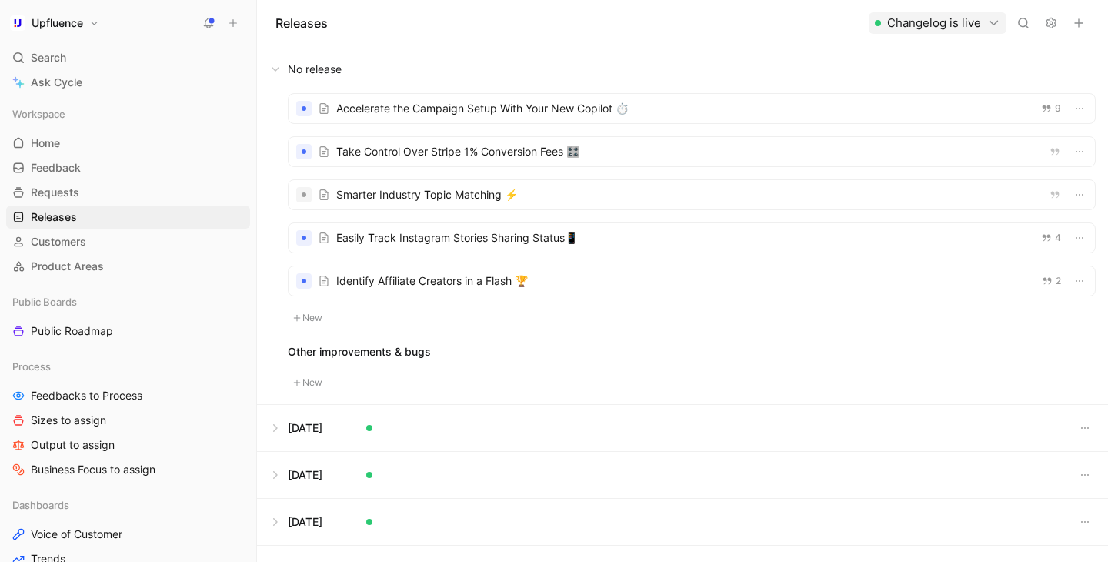
click at [527, 285] on div at bounding box center [691, 280] width 806 height 29
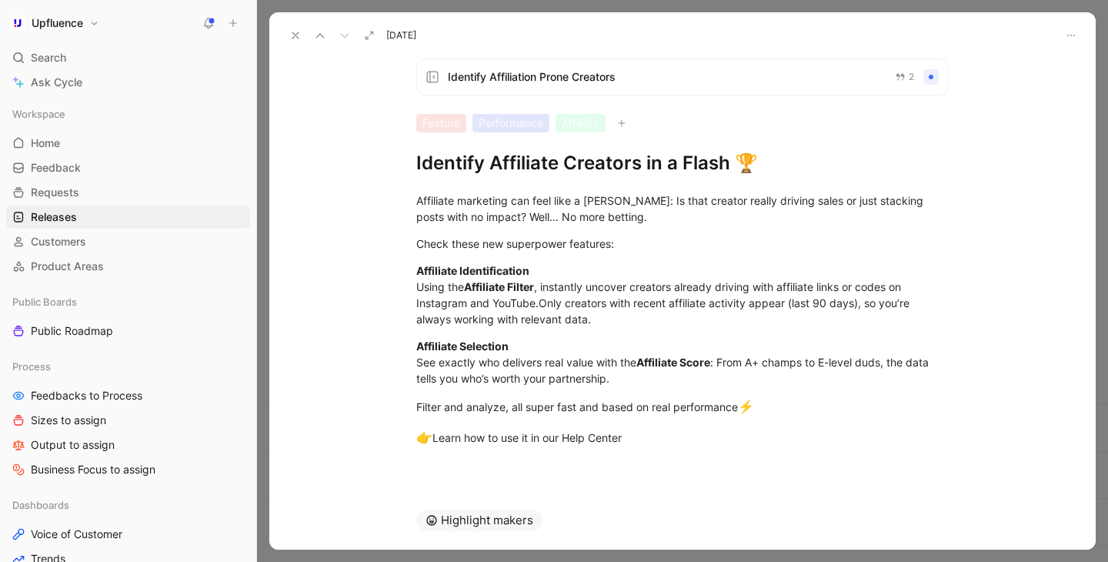
click at [302, 33] on button at bounding box center [296, 36] width 22 height 22
